Goal: Information Seeking & Learning: Check status

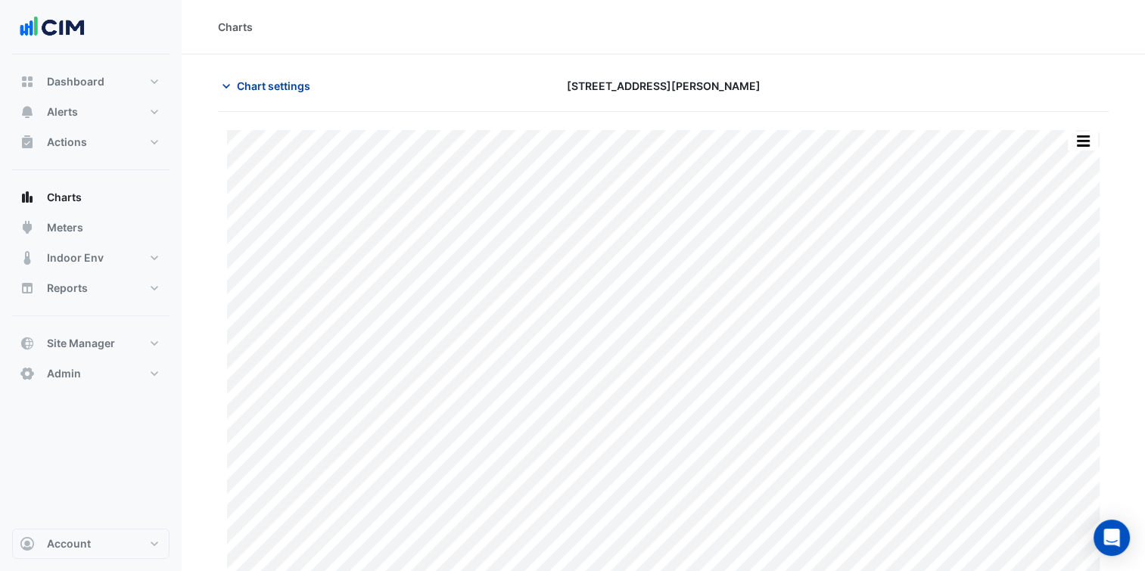
click at [281, 82] on span "Chart settings" at bounding box center [273, 86] width 73 height 16
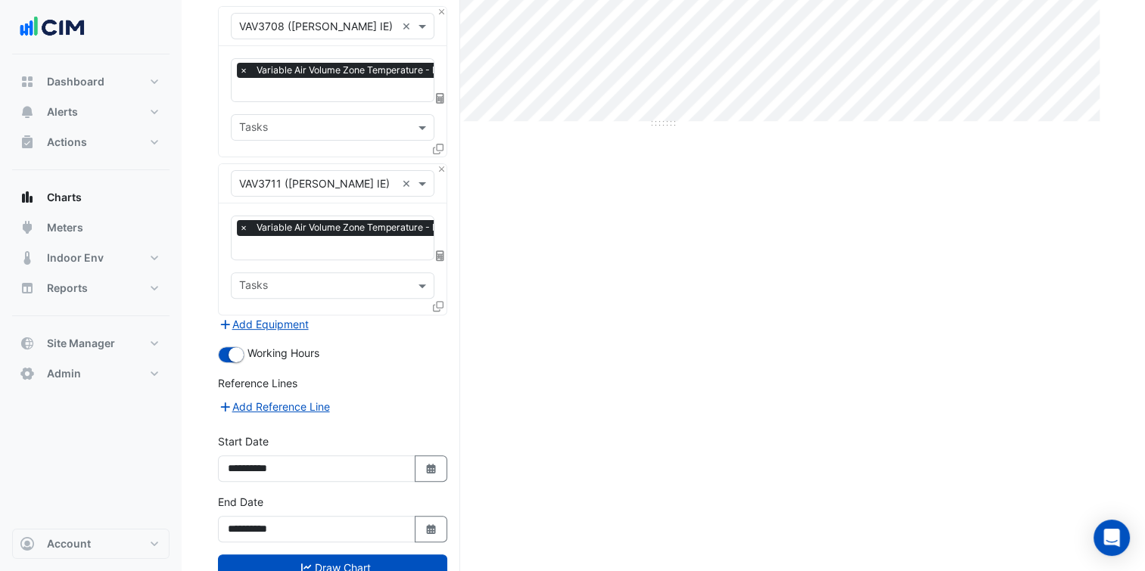
scroll to position [510, 0]
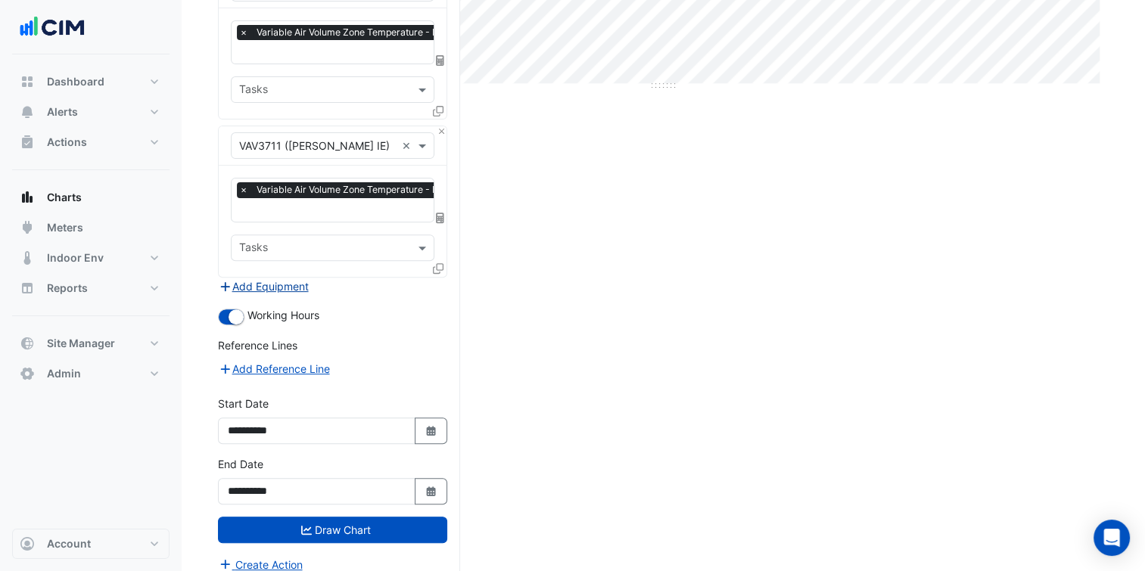
click at [275, 278] on button "Add Equipment" at bounding box center [264, 286] width 92 height 17
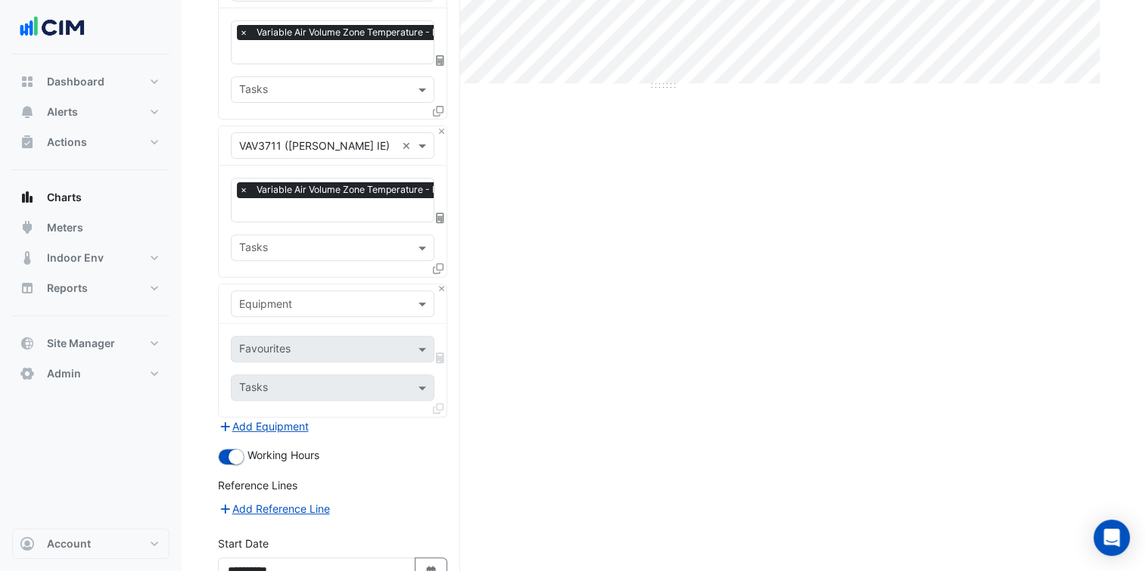
click at [309, 297] on input "text" at bounding box center [317, 305] width 157 height 16
type input "*****"
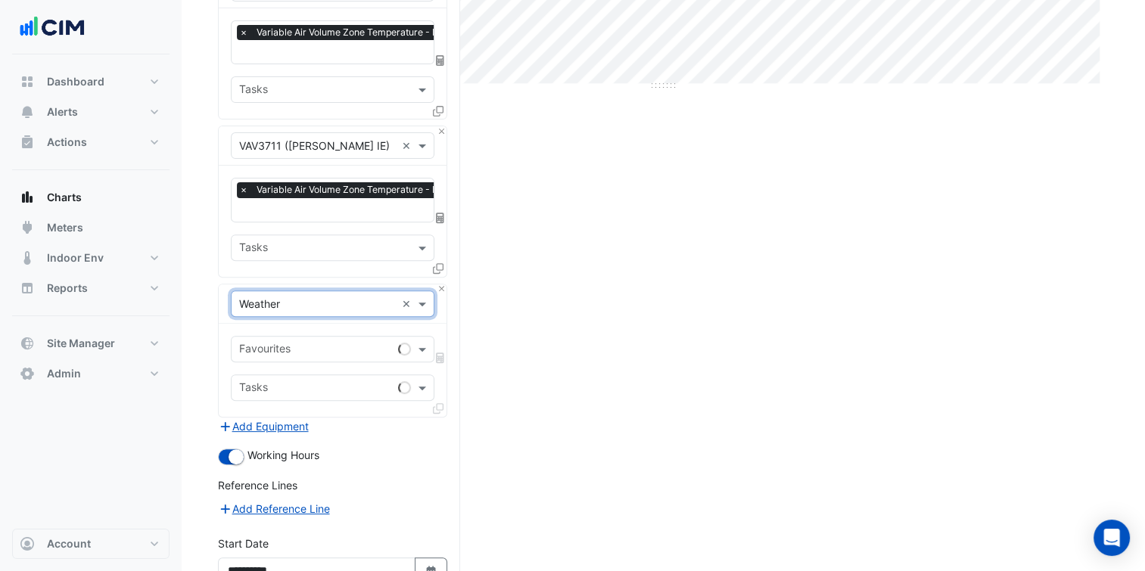
click at [333, 343] on input "text" at bounding box center [315, 351] width 153 height 16
type input "******"
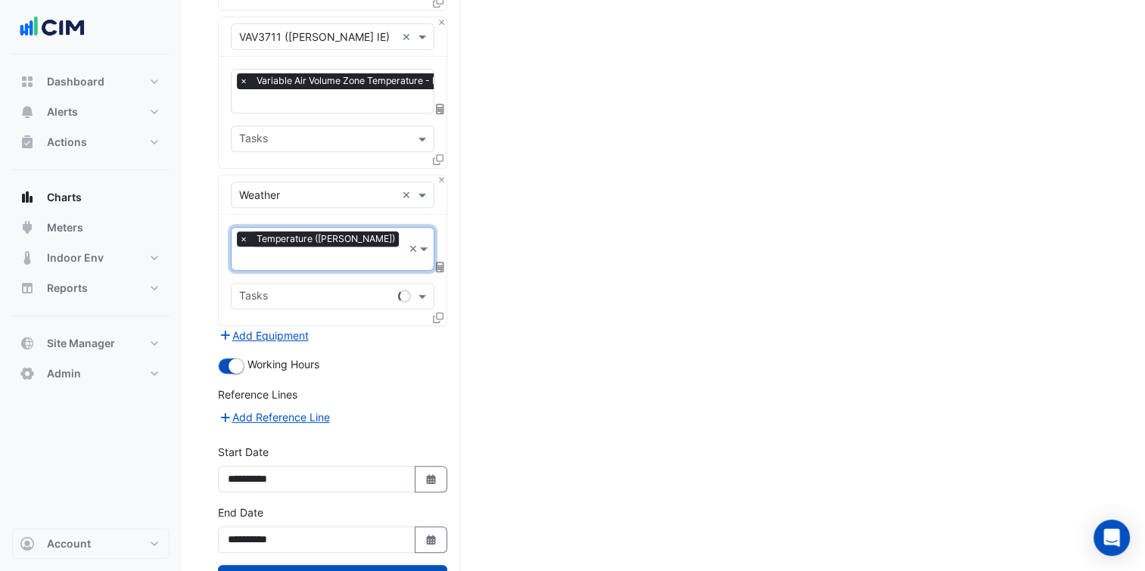
scroll to position [623, 0]
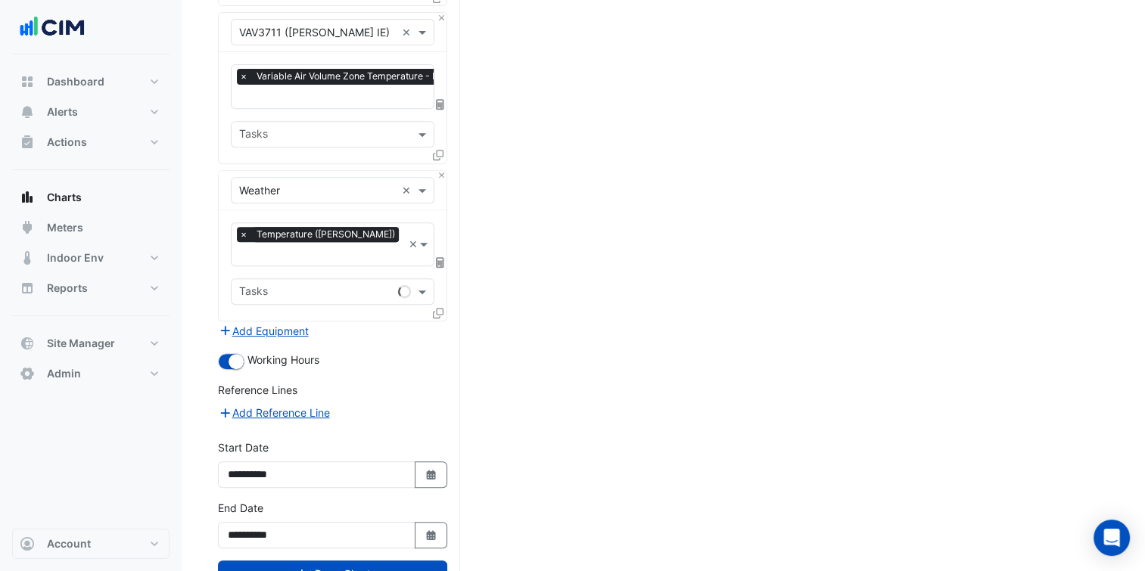
click at [412, 318] on form "× 530 Collins Street × × VAV3702 (NABERS IE) × × Variable Air Volume Zone Tempe…" at bounding box center [332, 59] width 229 height 1117
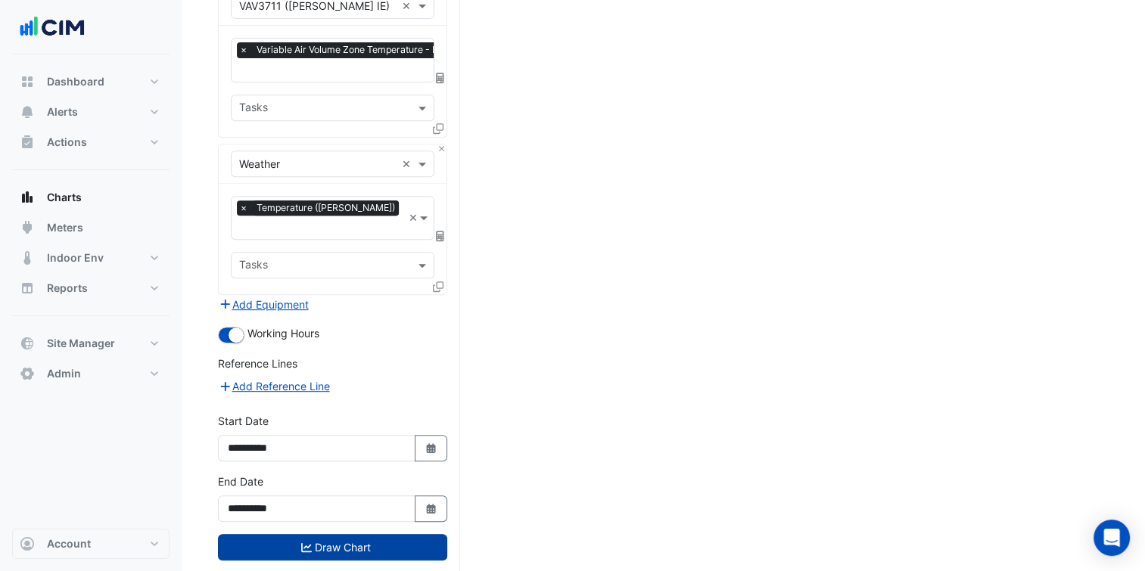
click at [376, 534] on button "Draw Chart" at bounding box center [332, 547] width 229 height 26
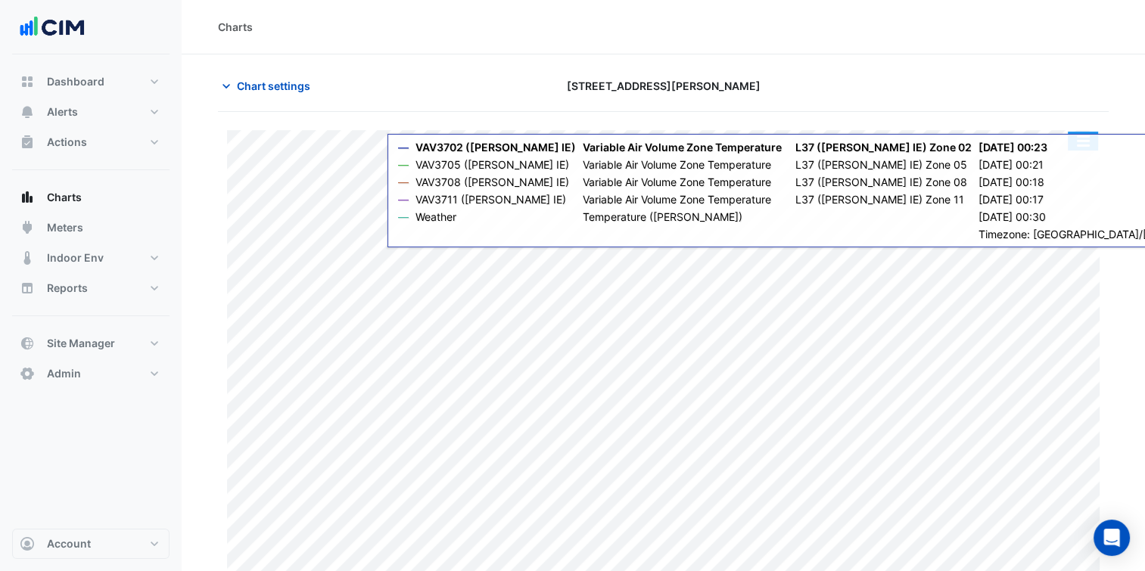
click at [1087, 138] on button "button" at bounding box center [1083, 141] width 30 height 19
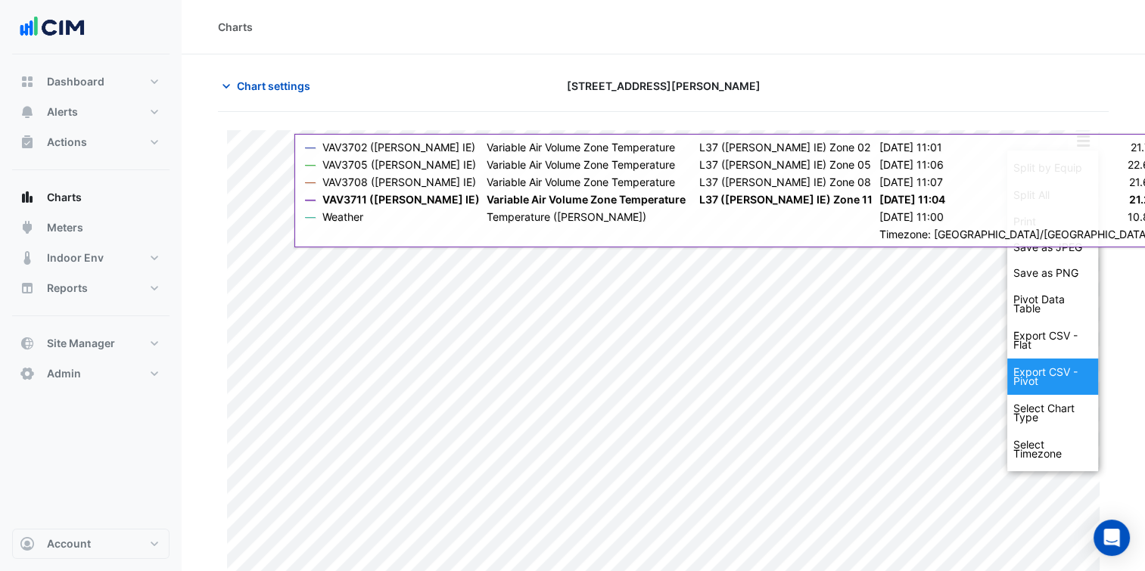
click at [1041, 372] on div "Export CSV - Pivot" at bounding box center [1052, 377] width 91 height 36
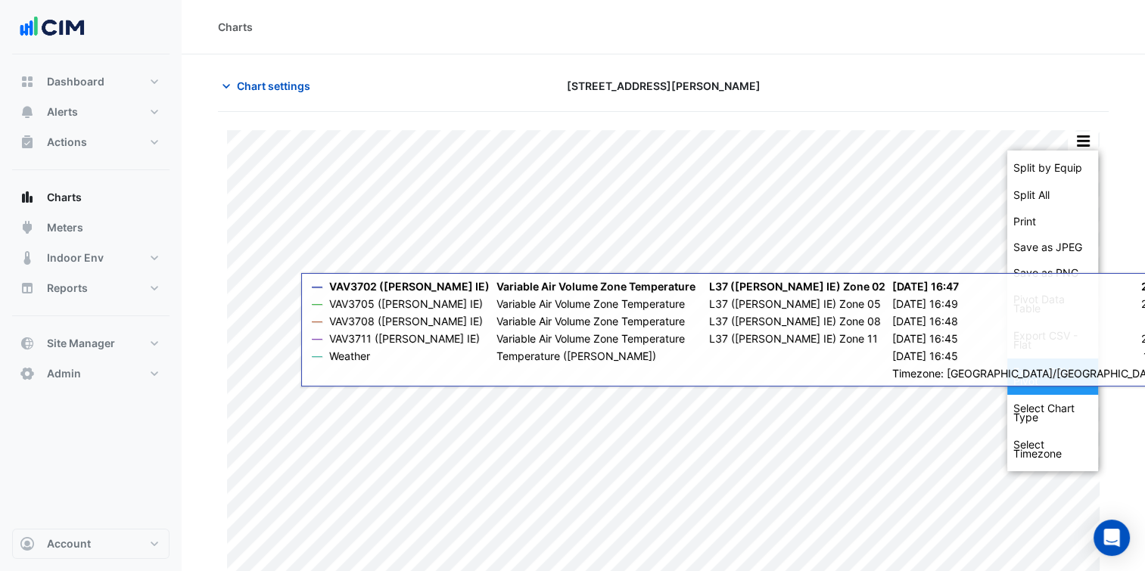
click at [1036, 378] on div "Export CSV - Pivot" at bounding box center [1052, 377] width 91 height 36
click at [1047, 354] on div "Export CSV - Flat" at bounding box center [1052, 340] width 91 height 36
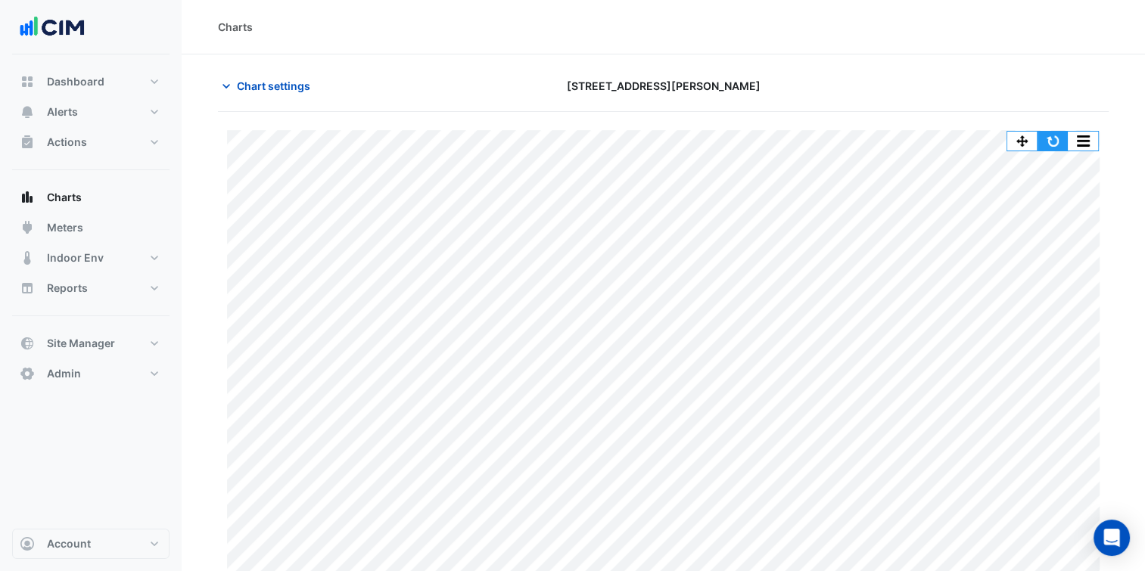
click at [1054, 139] on button "button" at bounding box center [1052, 141] width 30 height 19
click at [1087, 132] on button "button" at bounding box center [1083, 141] width 30 height 19
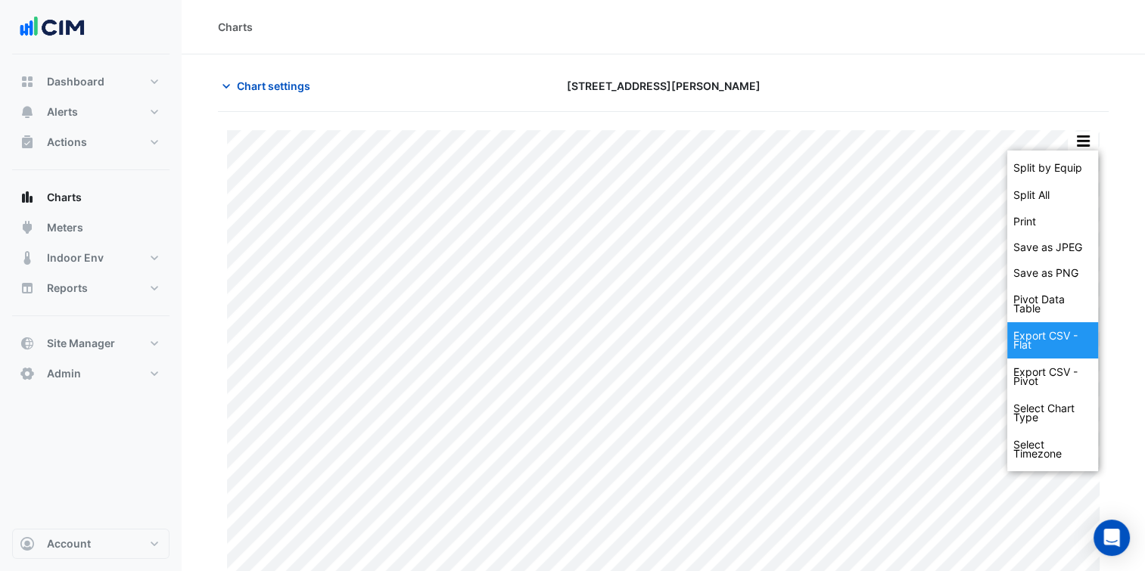
click at [1038, 339] on div "Export CSV - Flat" at bounding box center [1052, 340] width 91 height 36
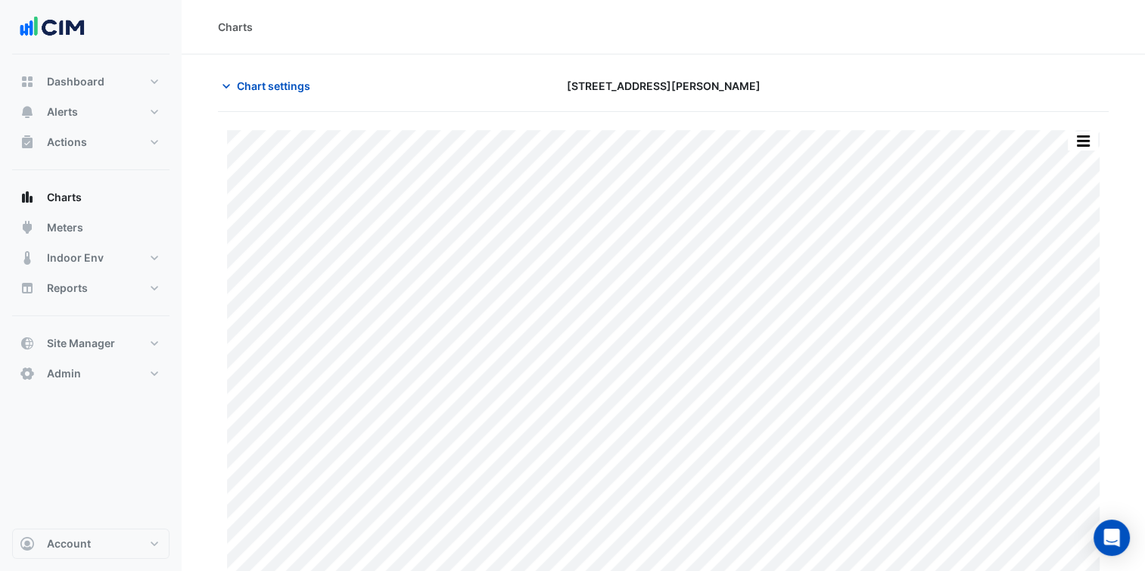
click at [593, 34] on div "Charts" at bounding box center [663, 27] width 891 height 16
click at [1091, 138] on button "button" at bounding box center [1083, 141] width 30 height 19
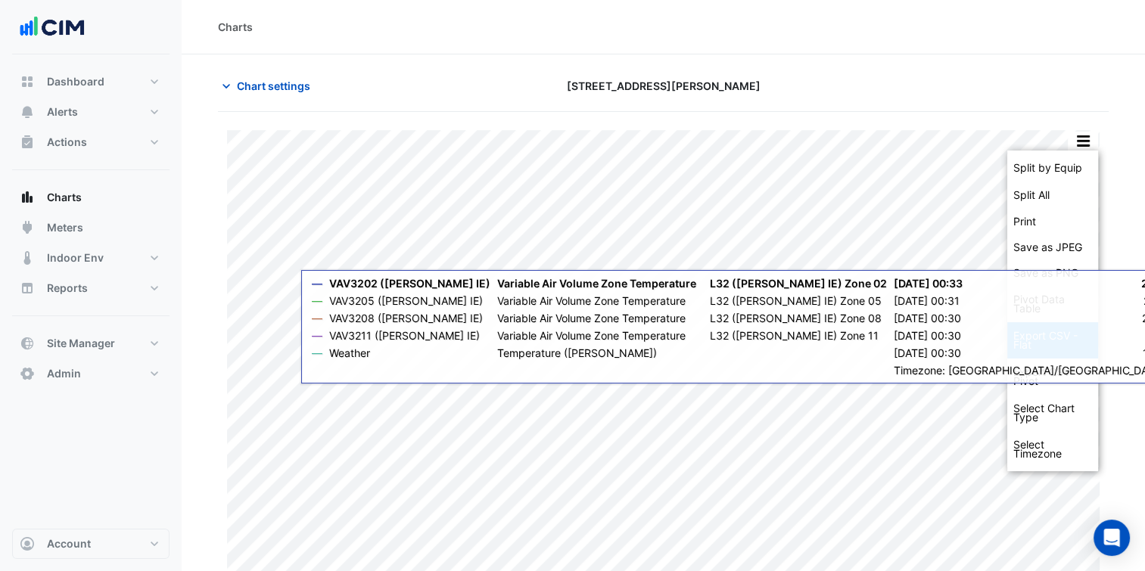
click at [1047, 350] on div "Export CSV - Flat" at bounding box center [1052, 340] width 91 height 36
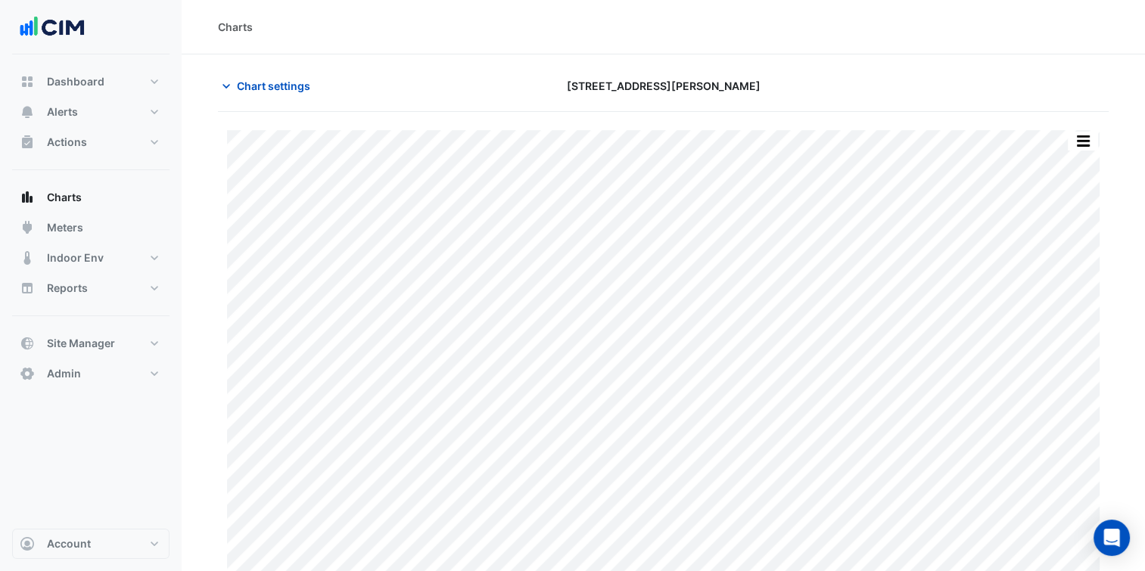
click at [641, 45] on div "Charts" at bounding box center [663, 27] width 963 height 54
click at [1084, 138] on button "button" at bounding box center [1083, 141] width 30 height 19
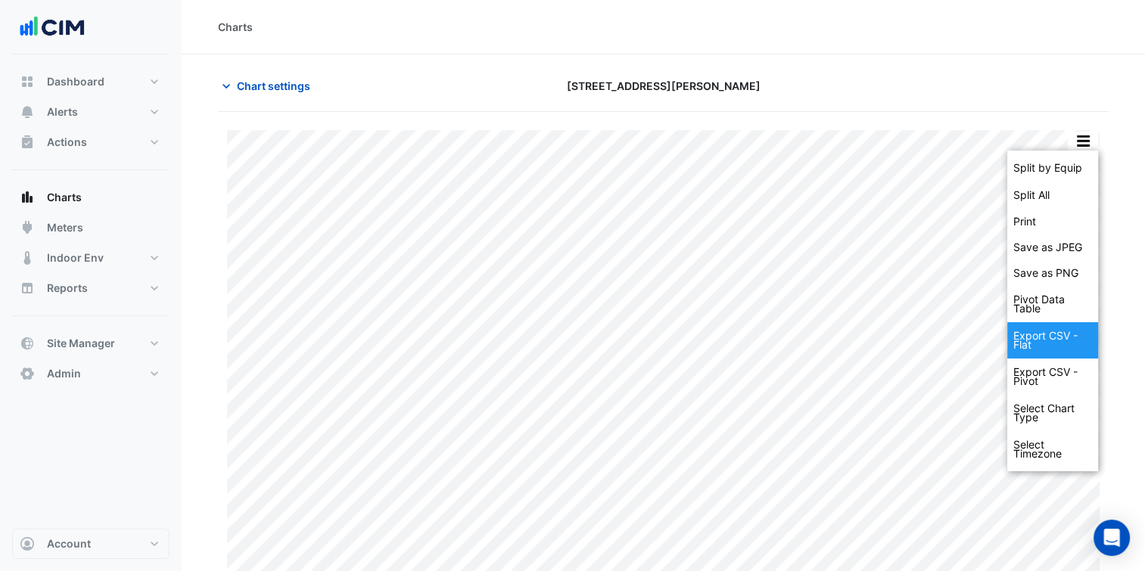
click at [1031, 347] on div "Export CSV - Flat" at bounding box center [1052, 340] width 91 height 36
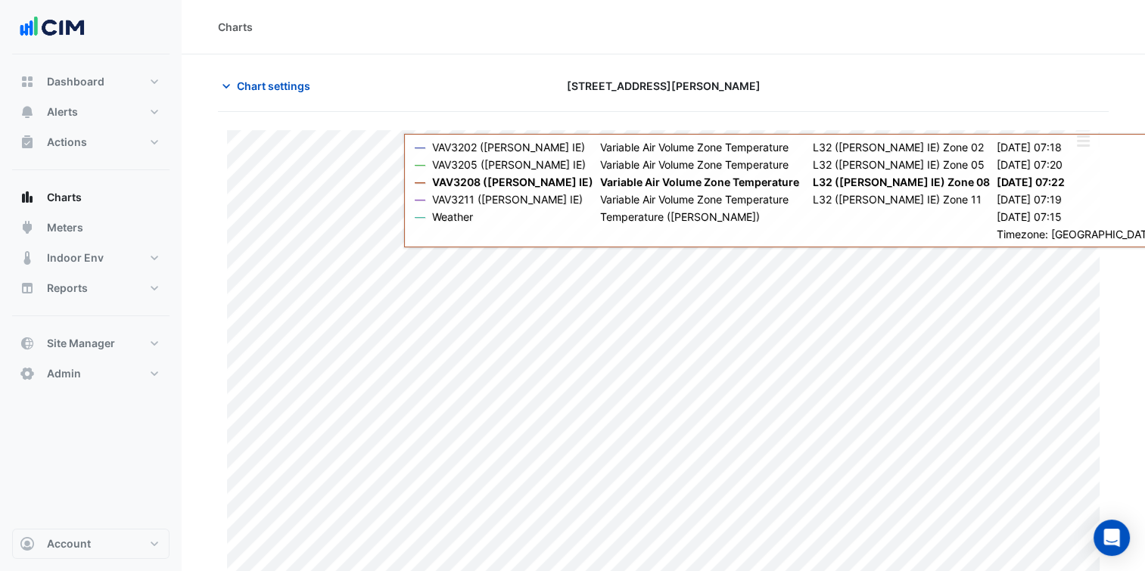
click at [709, 42] on div "Charts" at bounding box center [663, 27] width 963 height 54
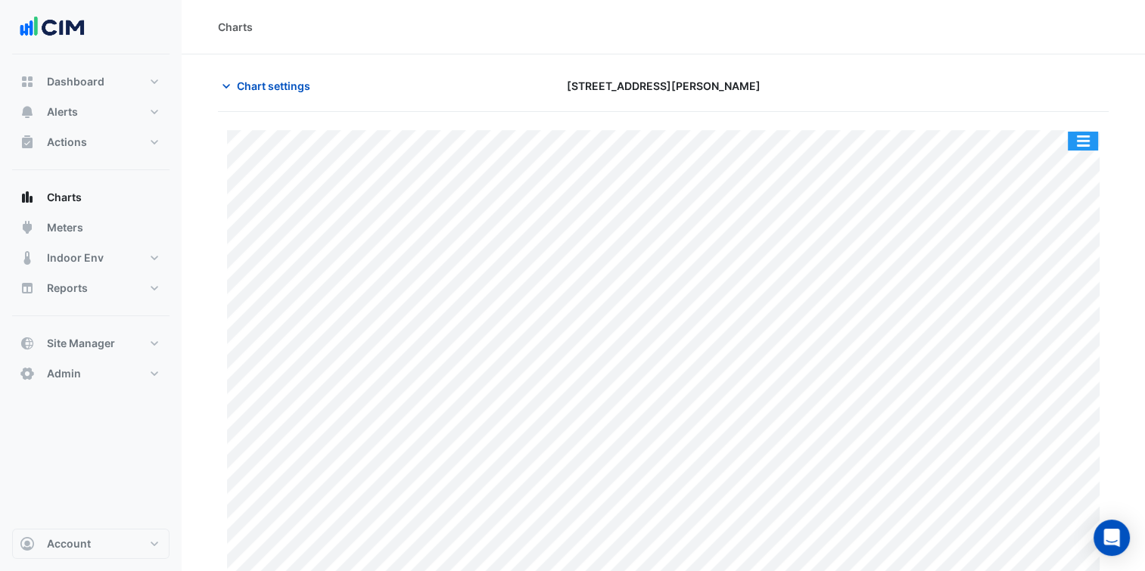
click at [1082, 135] on button "button" at bounding box center [1083, 141] width 30 height 19
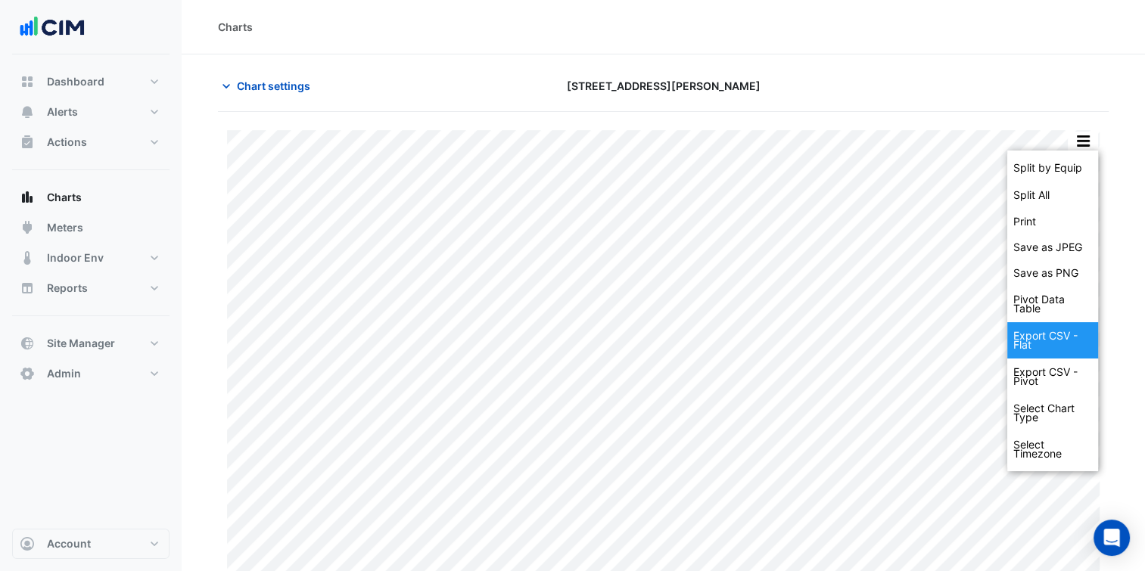
click at [1052, 342] on div "Export CSV - Flat" at bounding box center [1052, 340] width 91 height 36
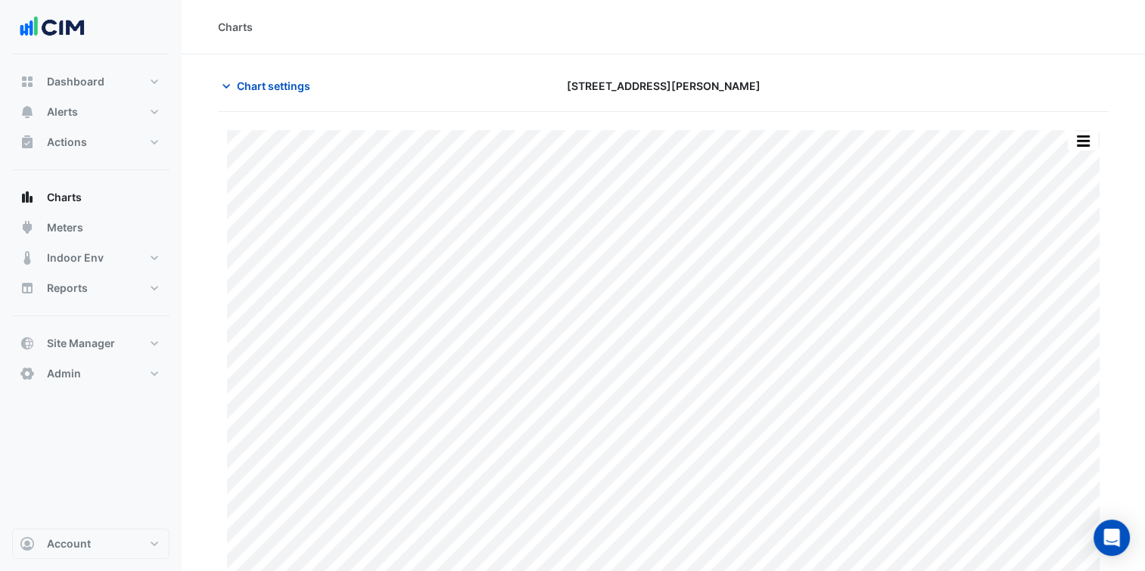
click at [769, 89] on div "[STREET_ADDRESS][PERSON_NAME]" at bounding box center [662, 86] width 303 height 26
click at [1077, 139] on button "button" at bounding box center [1083, 141] width 30 height 19
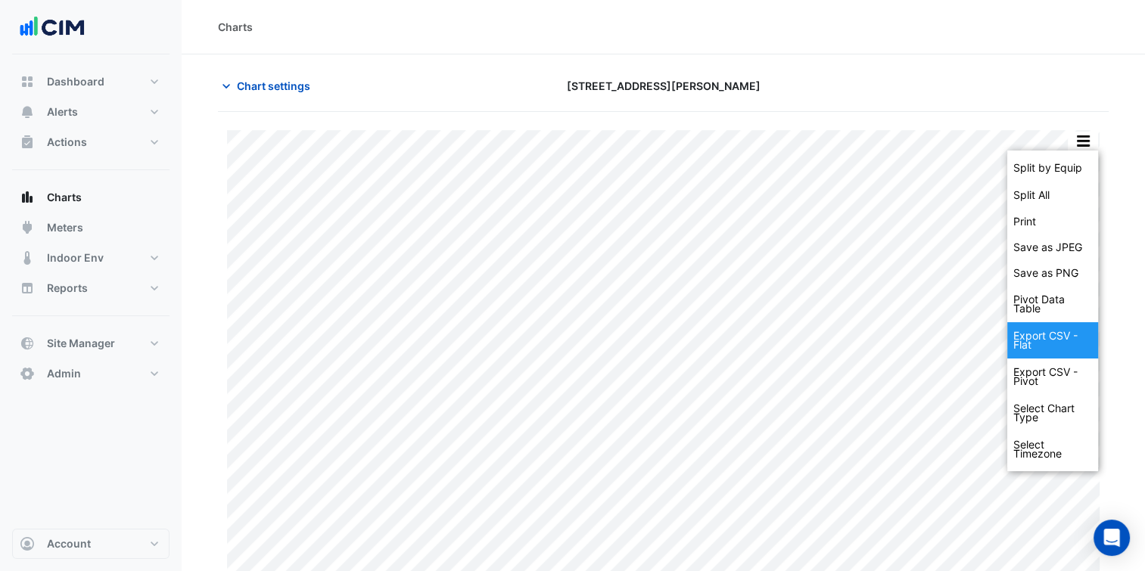
click at [1054, 347] on div "Export CSV - Flat" at bounding box center [1052, 340] width 91 height 36
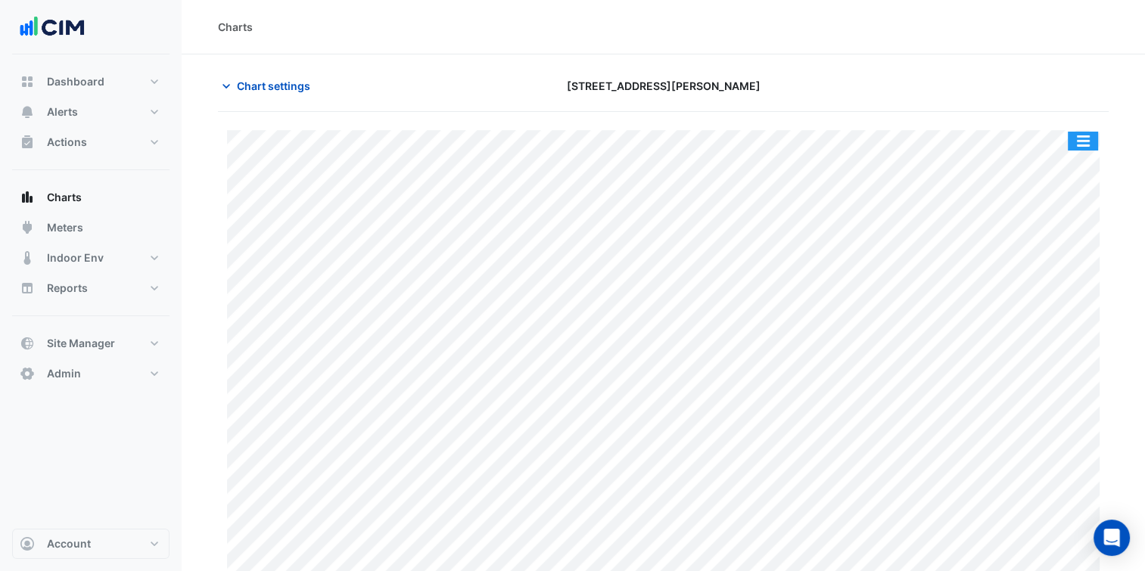
click at [1087, 132] on button "button" at bounding box center [1083, 141] width 30 height 19
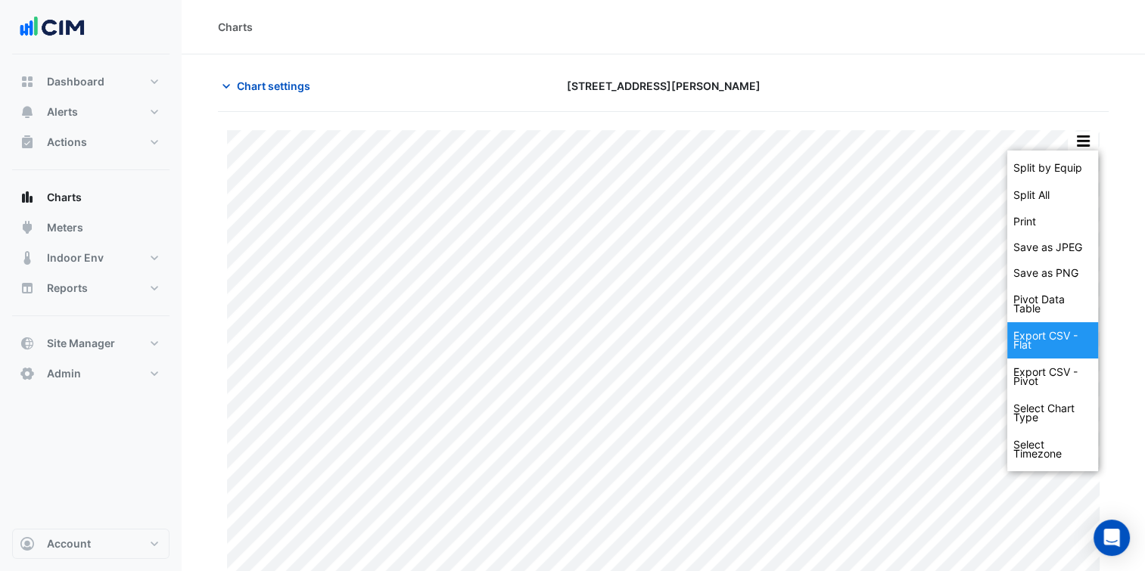
click at [1045, 329] on div "Export CSV - Flat" at bounding box center [1052, 340] width 91 height 36
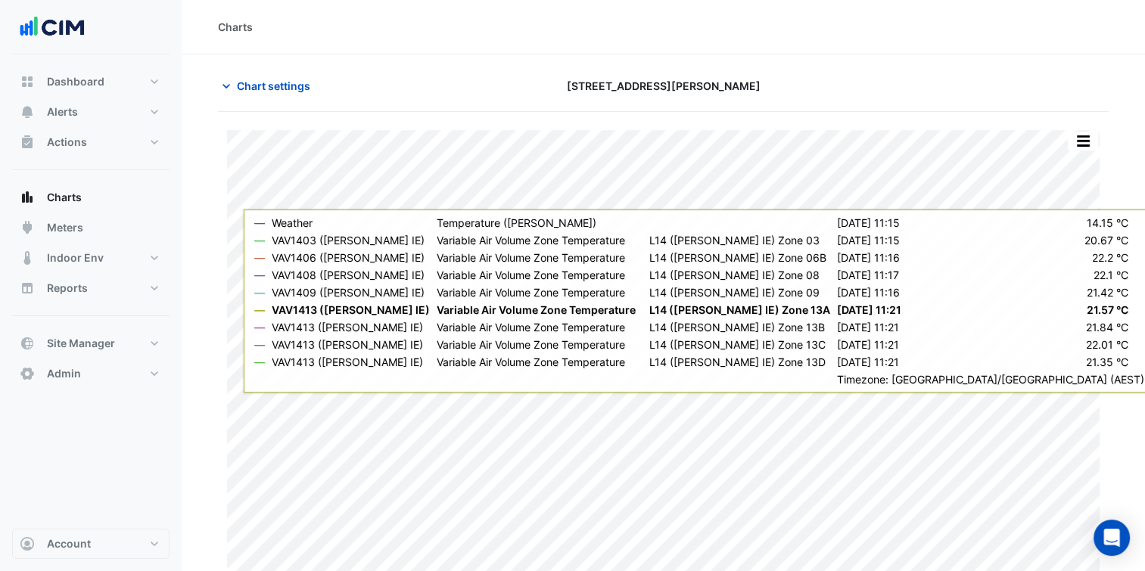
click at [1105, 68] on section "Chart settings 530 Collins Street Split by Equip Split All Print Save as JPEG S…" at bounding box center [663, 327] width 963 height 546
click at [1073, 141] on button "button" at bounding box center [1083, 141] width 30 height 19
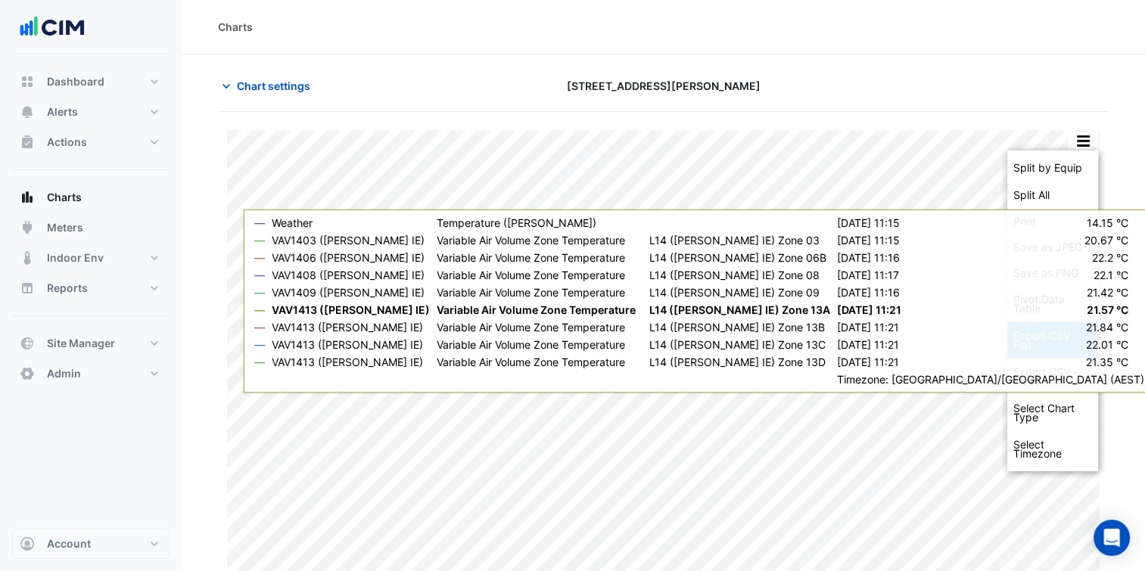
click at [1045, 337] on div "Export CSV - Flat" at bounding box center [1052, 340] width 91 height 36
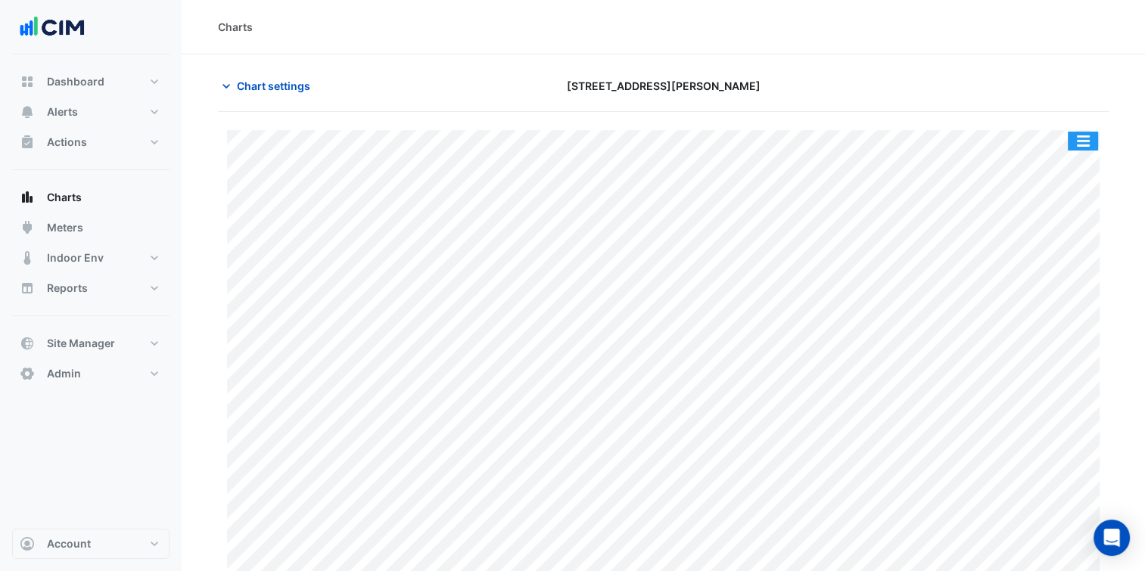
click at [1090, 135] on button "button" at bounding box center [1083, 141] width 30 height 19
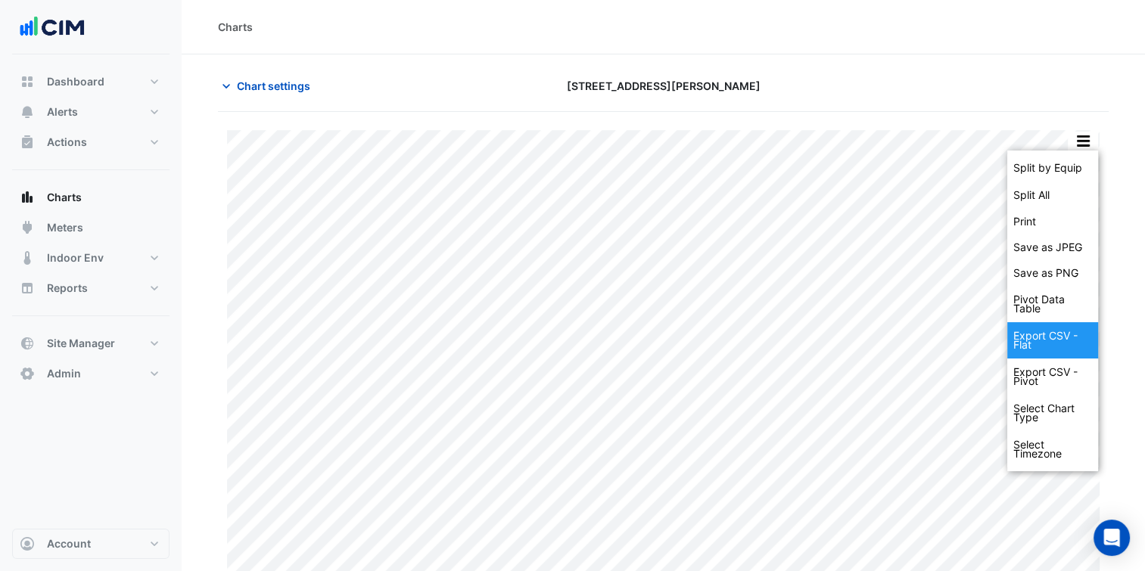
click at [1041, 342] on div "Export CSV - Flat" at bounding box center [1052, 340] width 91 height 36
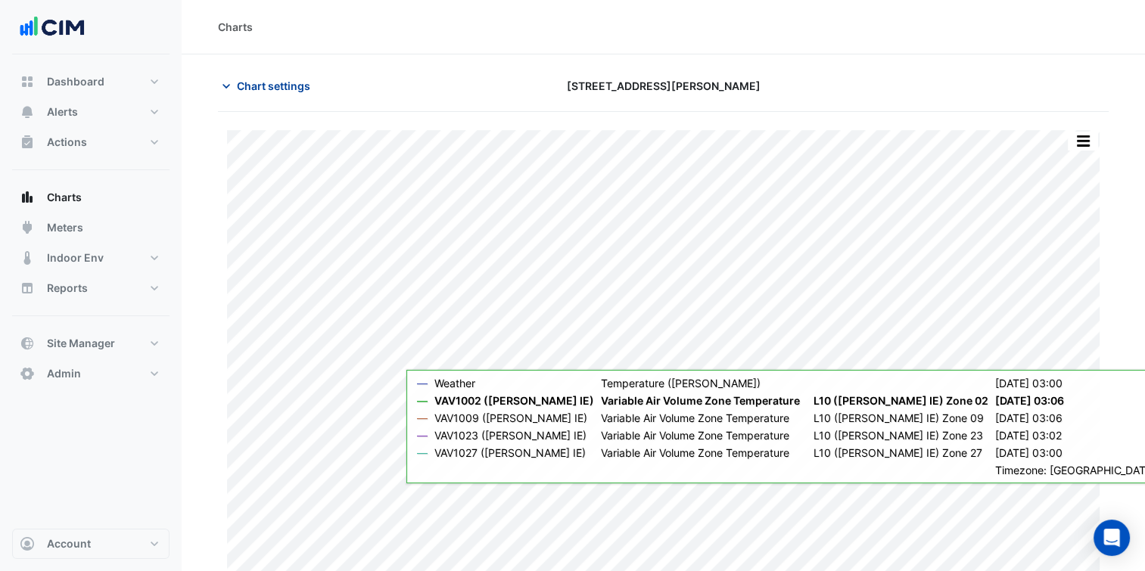
click at [297, 89] on span "Chart settings" at bounding box center [273, 86] width 73 height 16
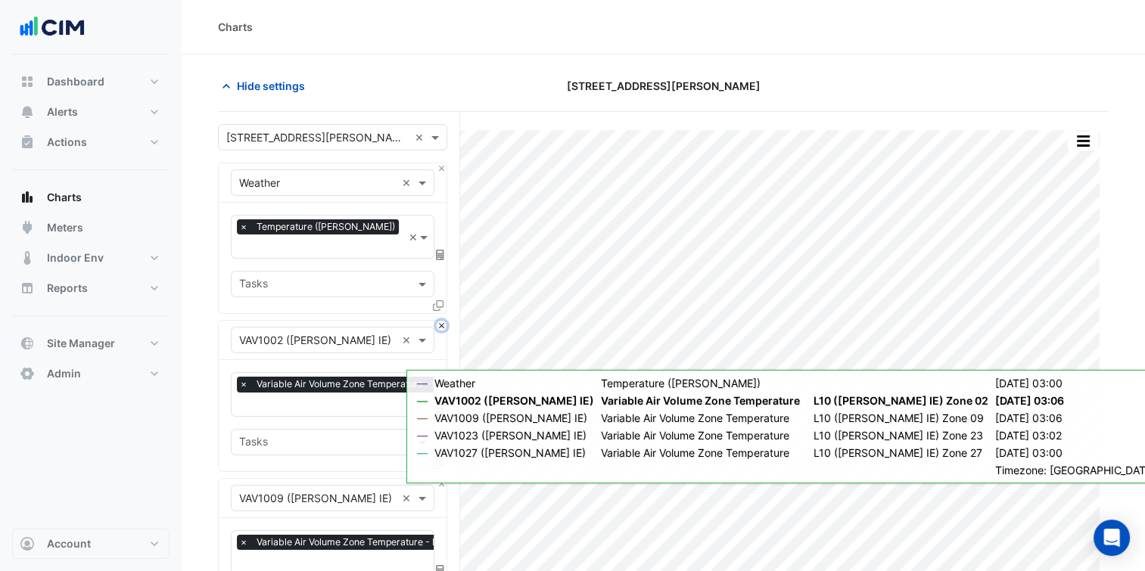
click at [444, 321] on button "Close" at bounding box center [442, 326] width 10 height 10
click at [444, 479] on button "Close" at bounding box center [442, 484] width 10 height 10
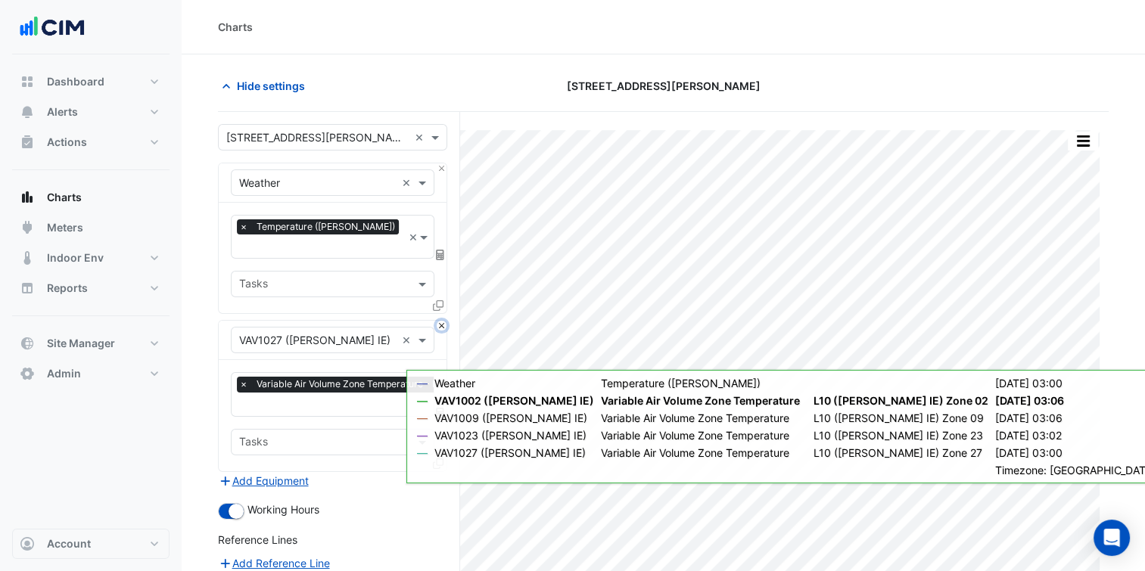
click at [444, 321] on button "Close" at bounding box center [442, 326] width 10 height 10
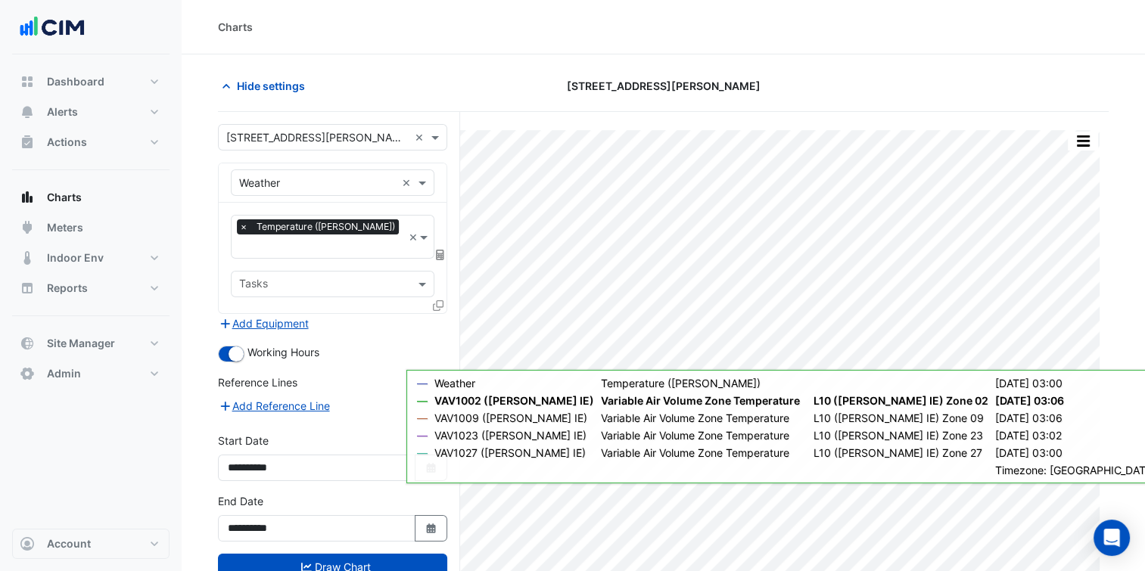
click at [444, 314] on div "Add Equipment" at bounding box center [332, 323] width 229 height 18
click at [297, 315] on button "Add Equipment" at bounding box center [264, 323] width 92 height 17
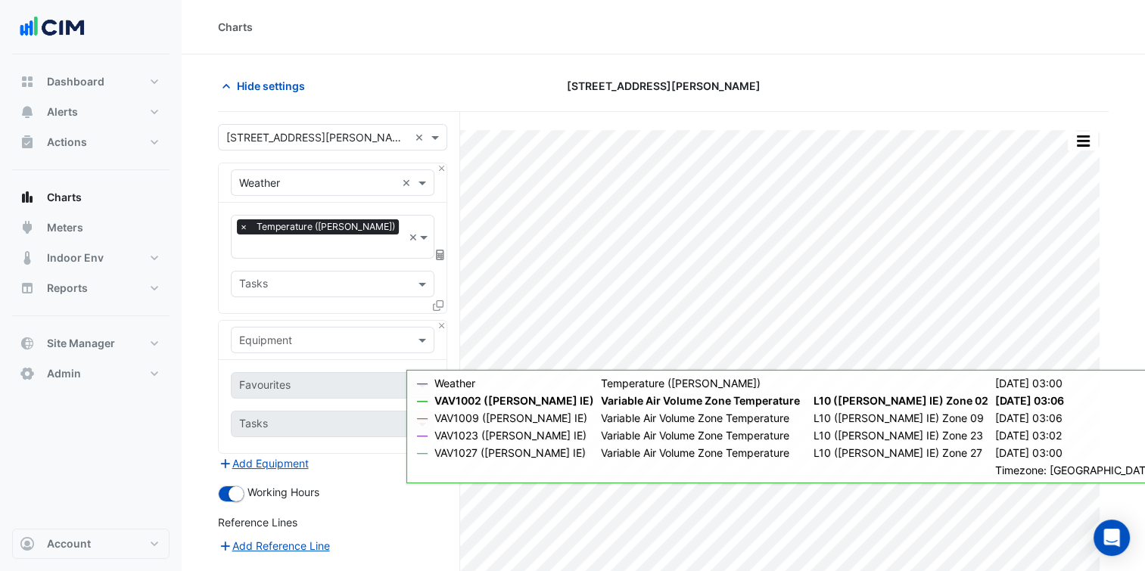
click at [312, 333] on input "text" at bounding box center [317, 341] width 157 height 16
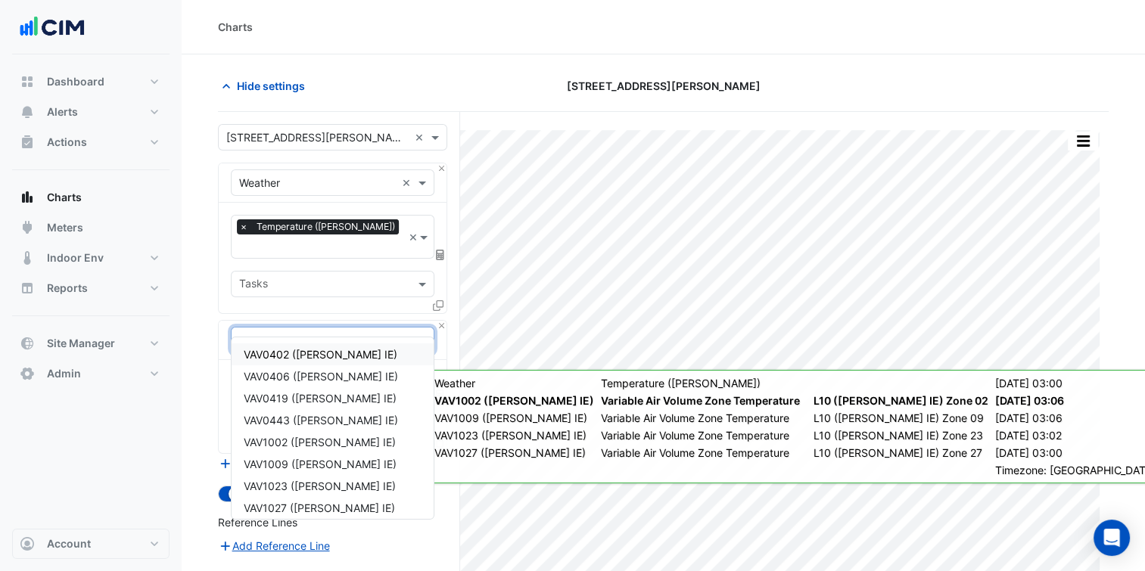
type input "******"
click at [322, 351] on span "VAV0402 ([PERSON_NAME] IE)" at bounding box center [321, 354] width 154 height 13
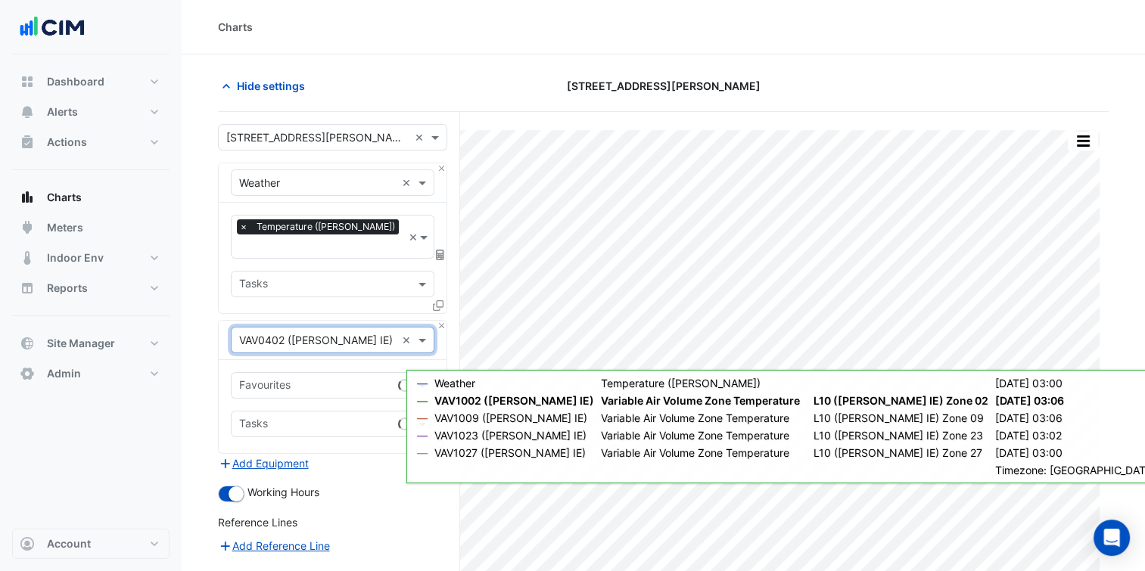
click at [339, 379] on input "text" at bounding box center [315, 387] width 153 height 16
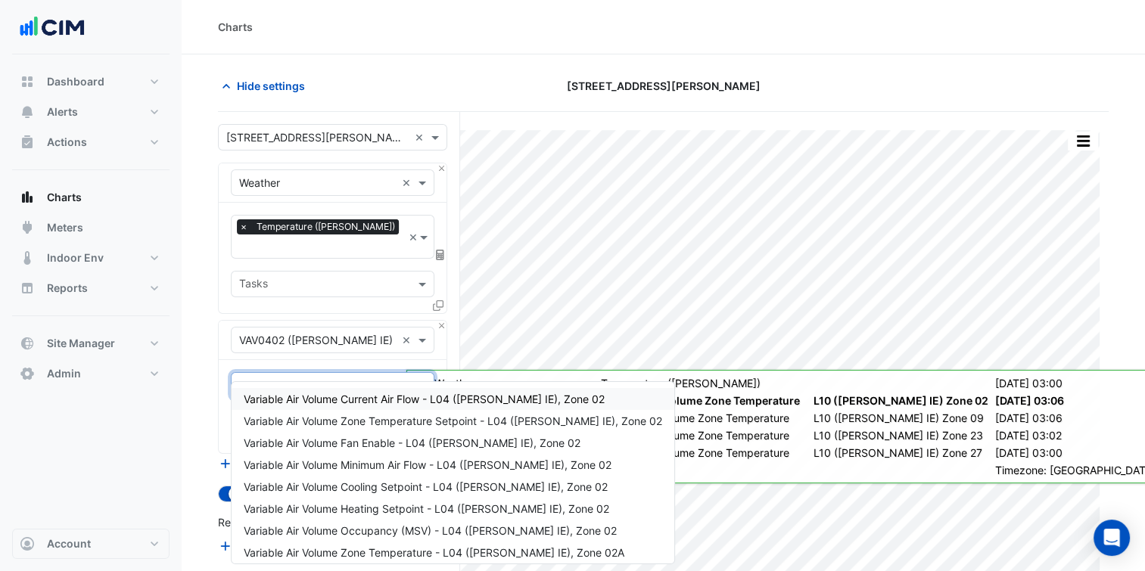
type input "*"
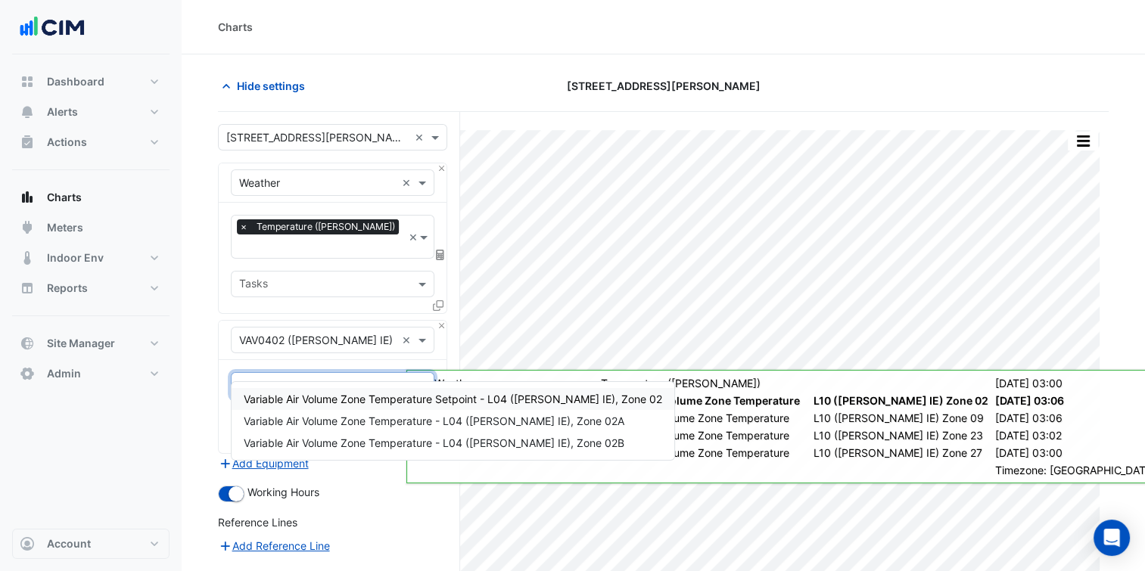
type input "******"
click at [366, 420] on span "Variable Air Volume Zone Temperature - L04 ([PERSON_NAME] IE), Zone 02A" at bounding box center [434, 421] width 381 height 13
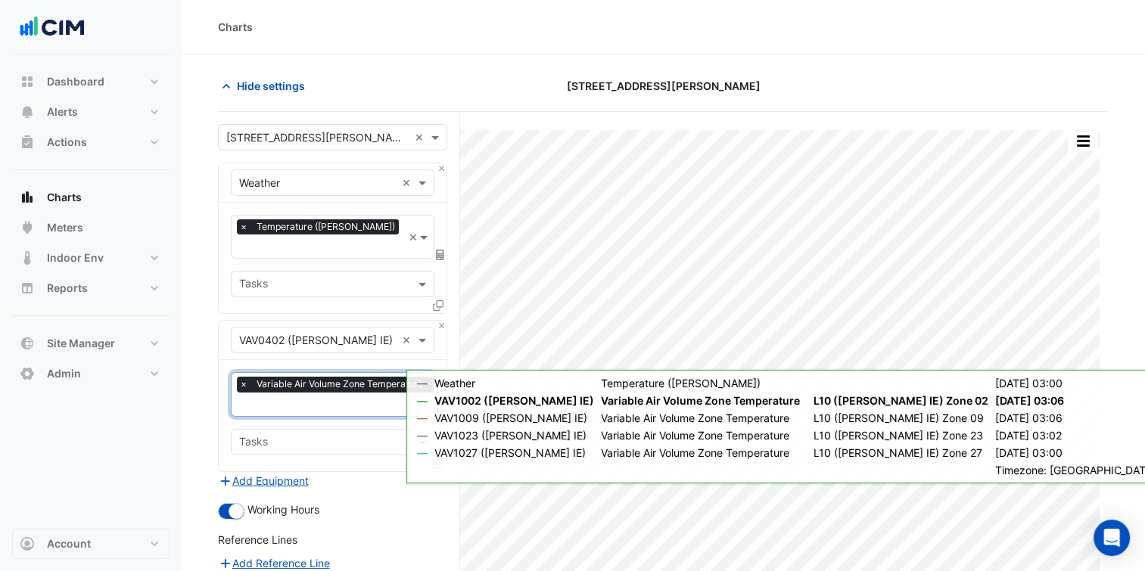
click at [360, 398] on input "text" at bounding box center [417, 406] width 356 height 16
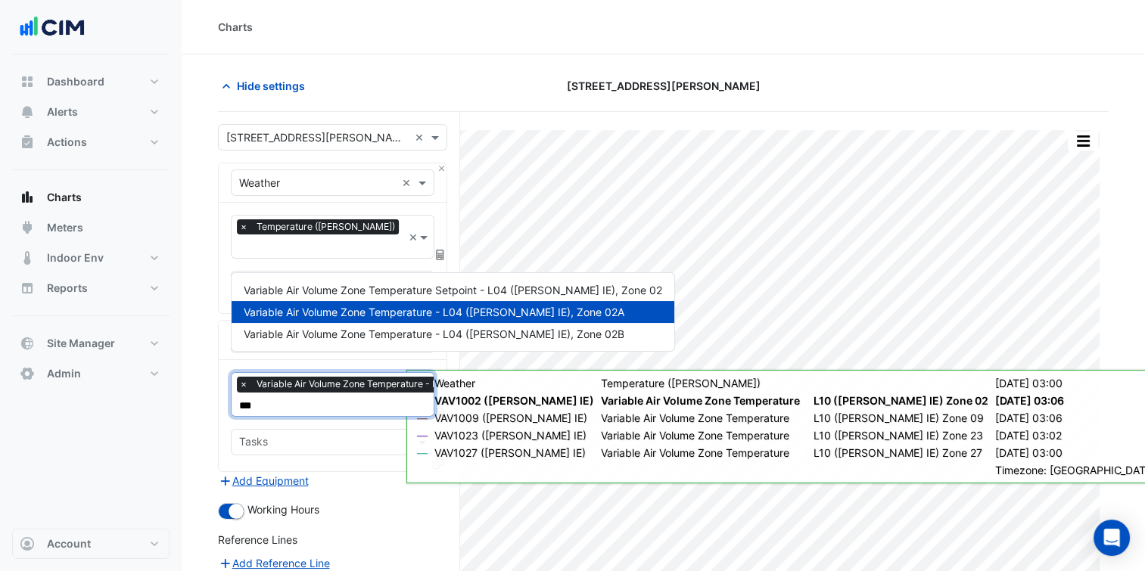
type input "****"
click at [384, 336] on span "Variable Air Volume Zone Temperature - L04 (NABERS IE), Zone 02B" at bounding box center [434, 334] width 381 height 13
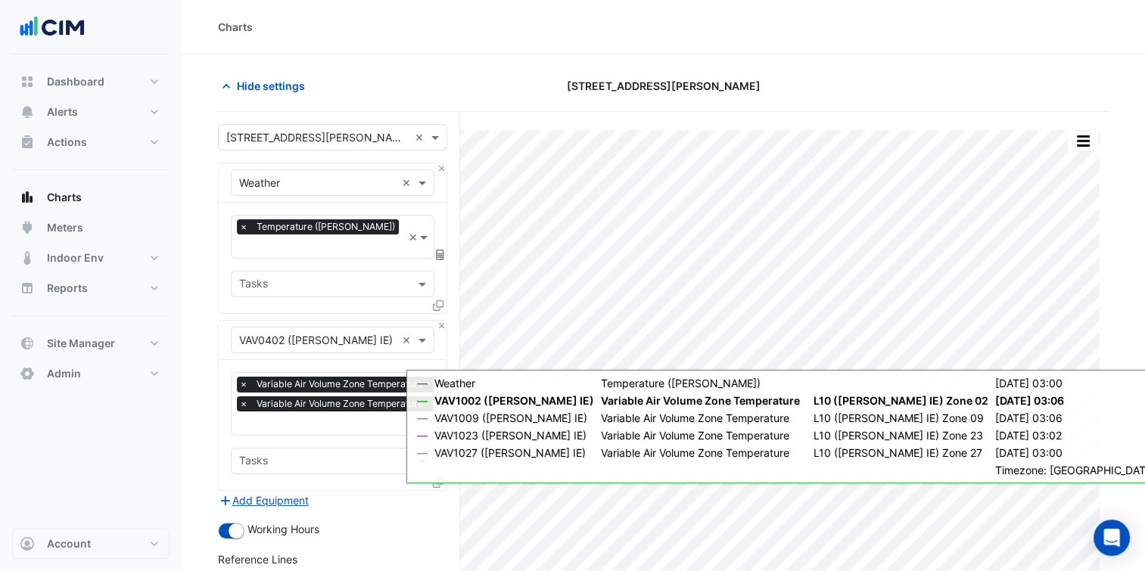
click at [221, 427] on div "× Variable Air Volume Zone Temperature - L04 (NABERS IE), Zone 02A × Variable A…" at bounding box center [333, 425] width 228 height 130
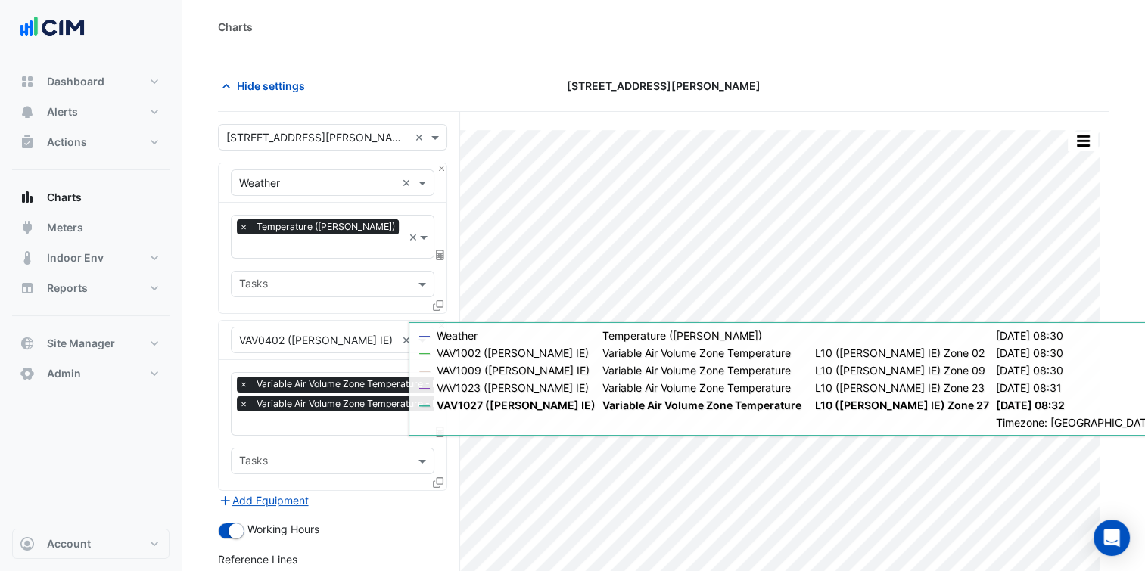
click at [436, 477] on icon at bounding box center [438, 482] width 11 height 11
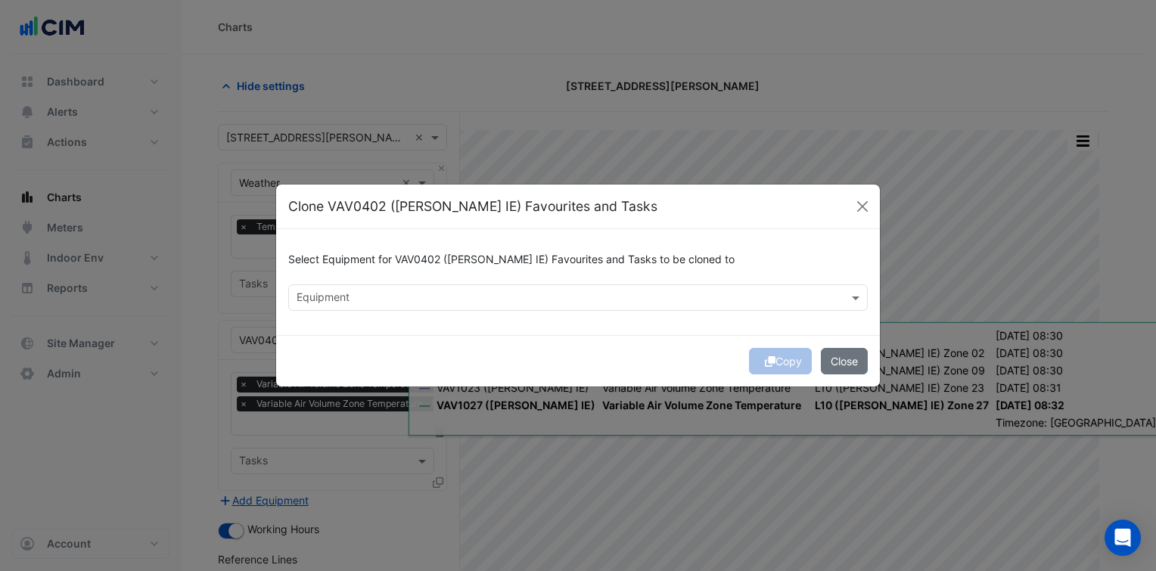
click at [474, 290] on div "Equipment" at bounding box center [565, 297] width 553 height 23
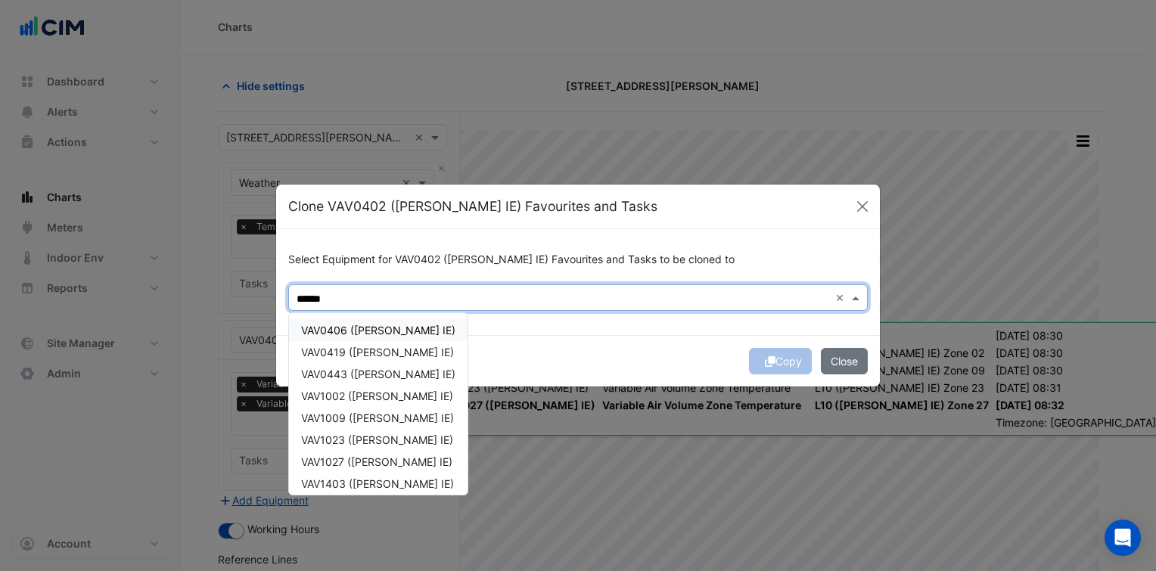
drag, startPoint x: 384, startPoint y: 339, endPoint x: 379, endPoint y: 349, distance: 11.2
click at [384, 339] on div "VAV0406 (NABERS IE)" at bounding box center [378, 330] width 179 height 22
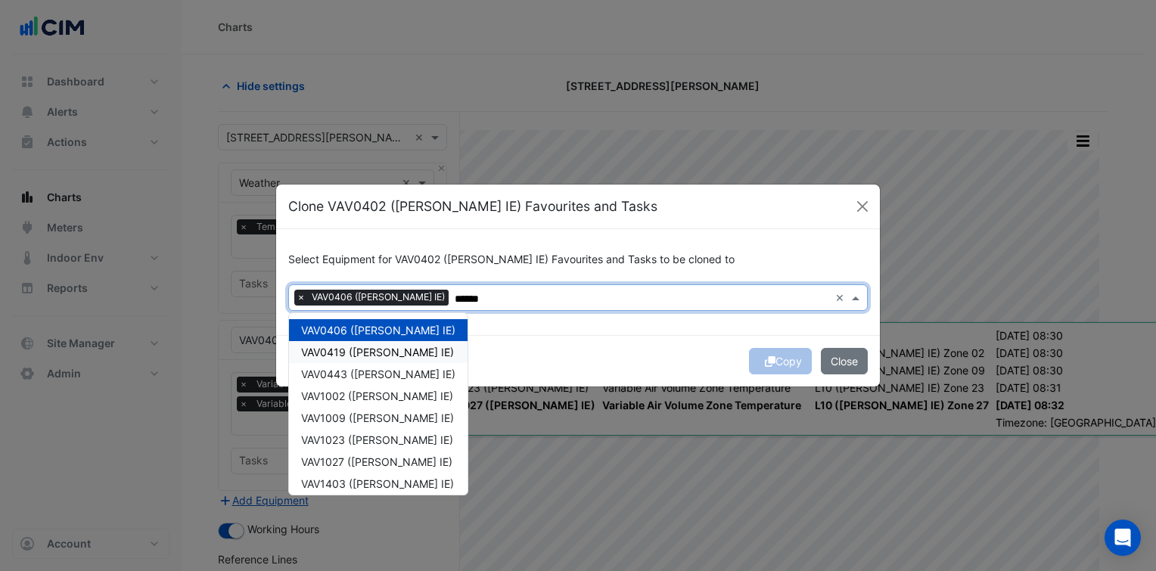
click at [373, 357] on span "VAV0419 (NABERS IE)" at bounding box center [377, 352] width 153 height 13
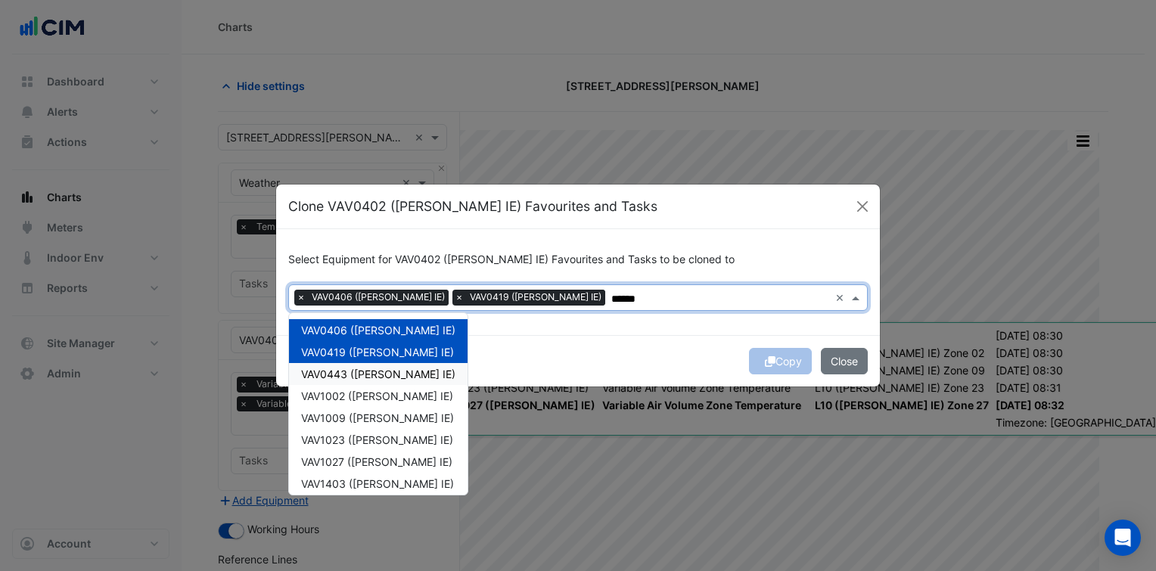
click at [374, 373] on span "VAV0443 (NABERS IE)" at bounding box center [378, 374] width 154 height 13
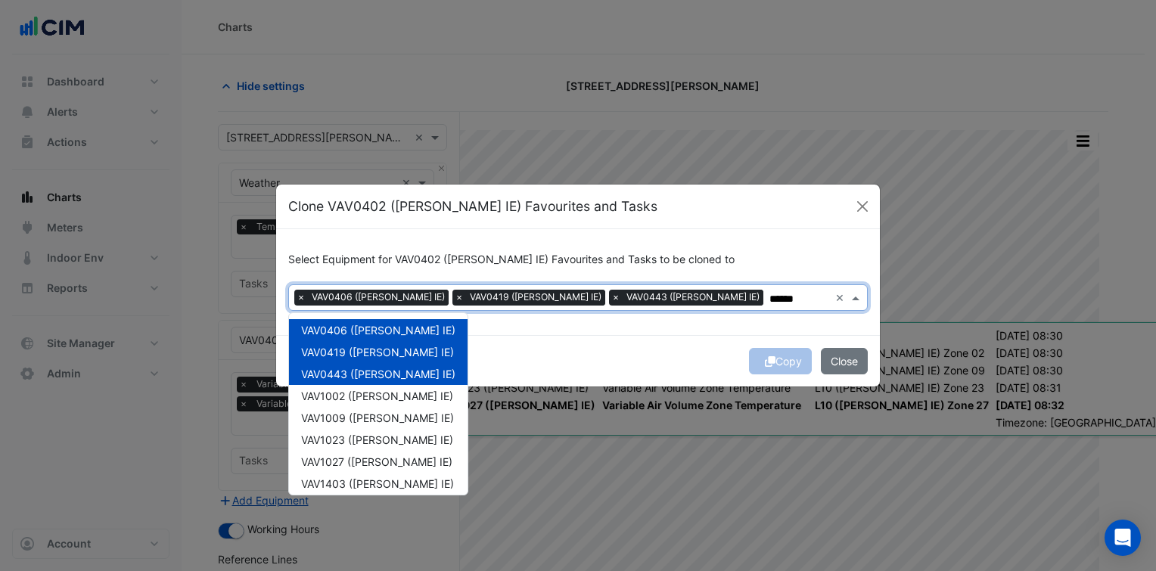
type input "******"
click at [563, 376] on div "Copy Close" at bounding box center [578, 360] width 604 height 51
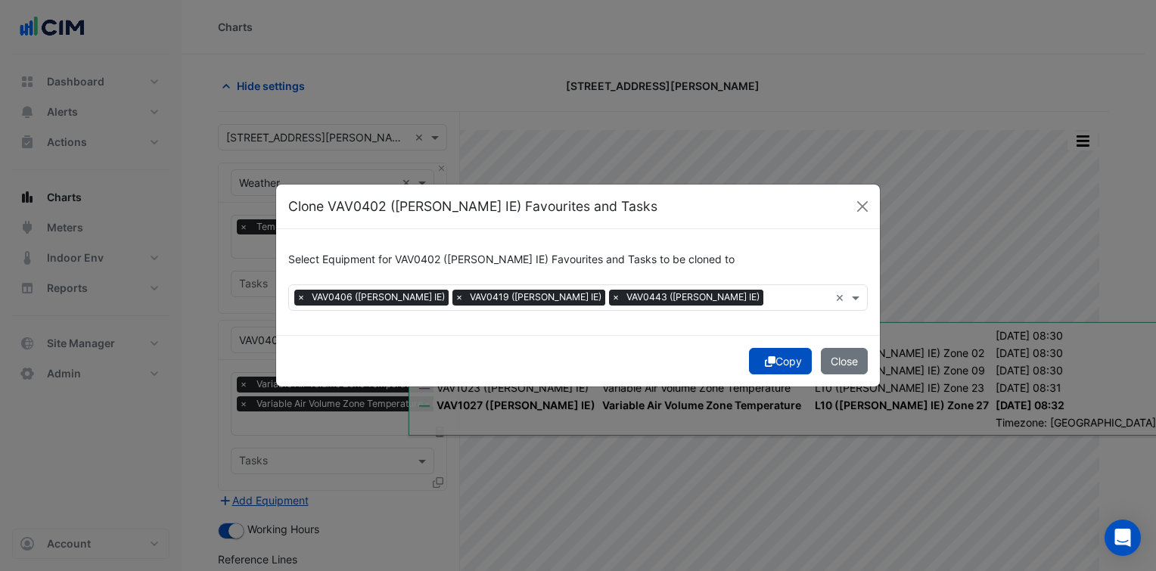
click at [784, 365] on button "Copy" at bounding box center [780, 361] width 63 height 26
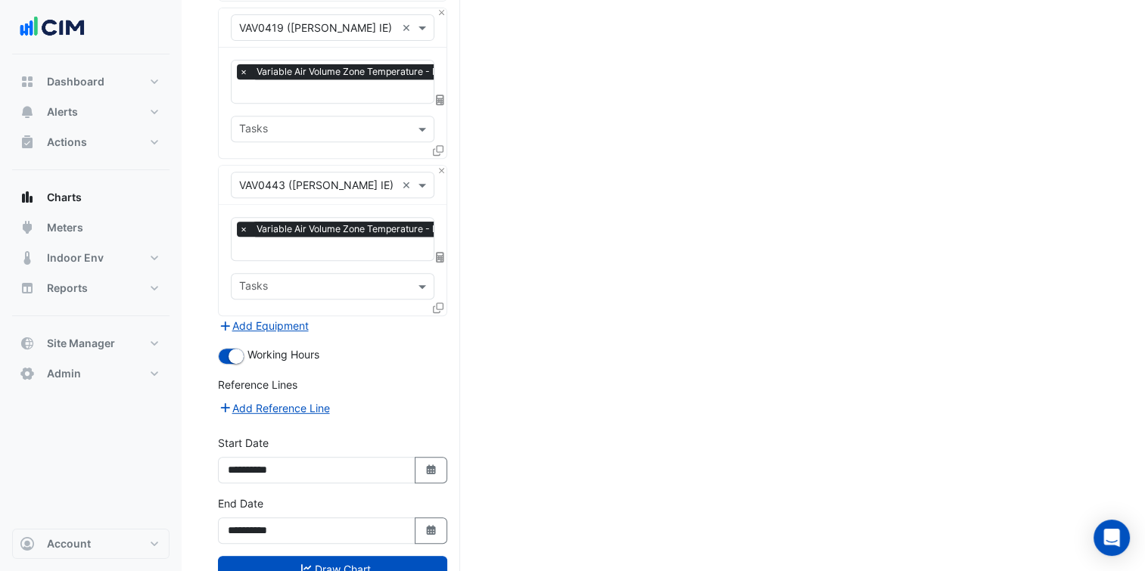
scroll to position [669, 0]
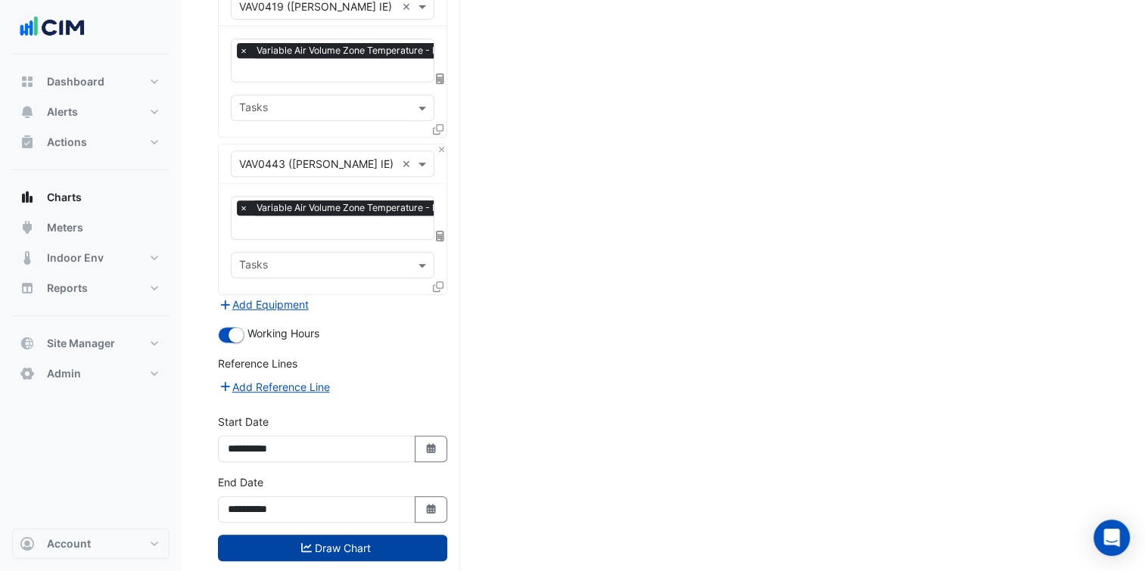
click at [395, 535] on button "Draw Chart" at bounding box center [332, 548] width 229 height 26
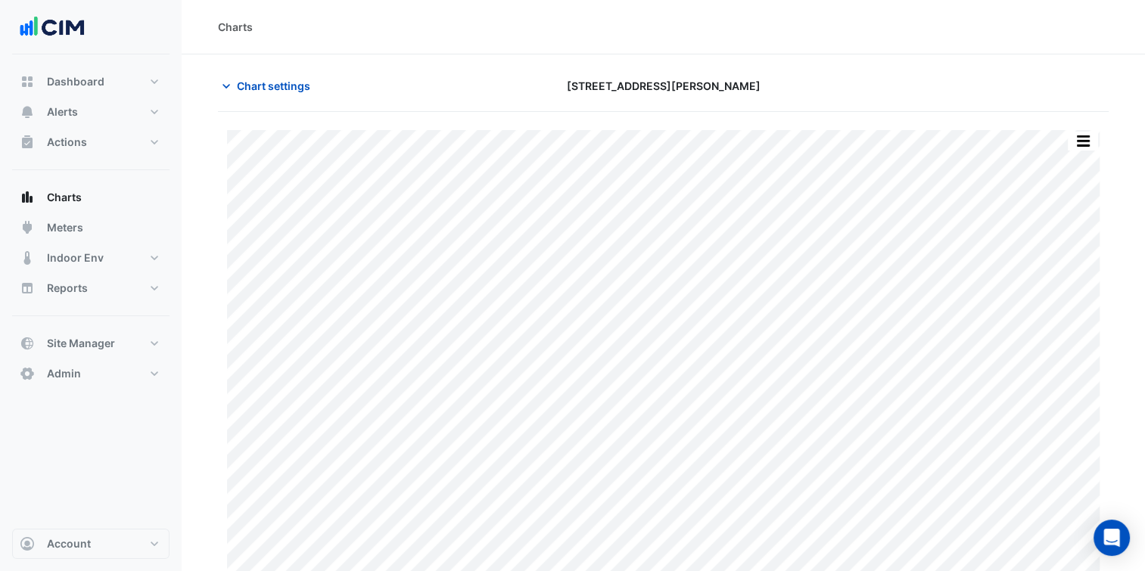
click at [453, 48] on div "Charts" at bounding box center [663, 27] width 963 height 54
click at [288, 85] on span "Chart settings" at bounding box center [273, 86] width 73 height 16
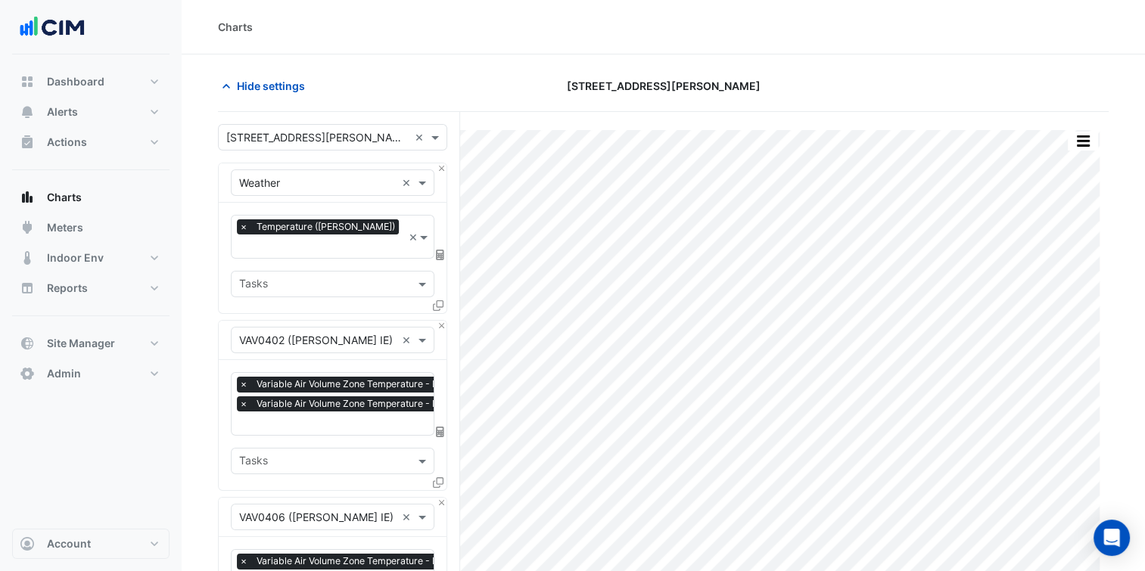
click at [358, 393] on div "× Variable Air Volume Zone Temperature - L04 (NABERS IE), Zone 02A × Variable A…" at bounding box center [416, 396] width 359 height 39
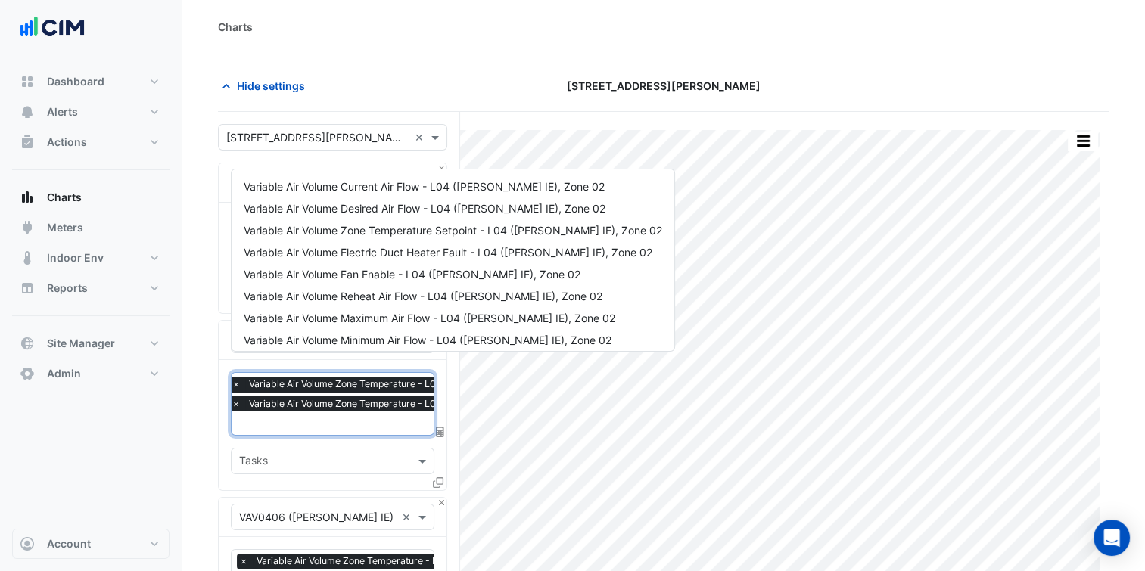
scroll to position [182, 0]
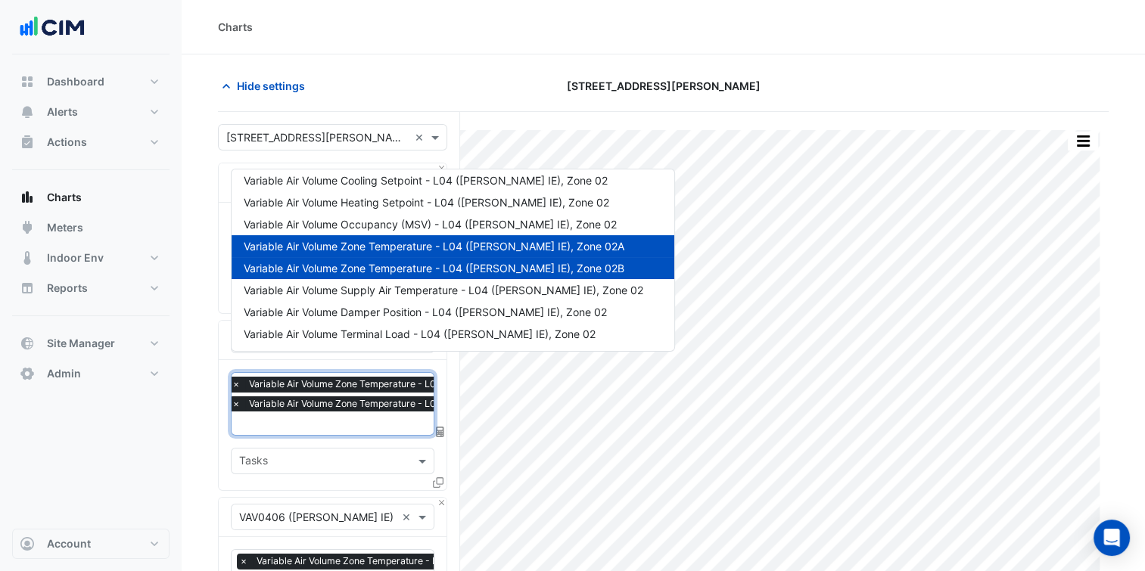
click at [493, 244] on span "Variable Air Volume Zone Temperature - L04 ([PERSON_NAME] IE), Zone 02A" at bounding box center [434, 246] width 381 height 13
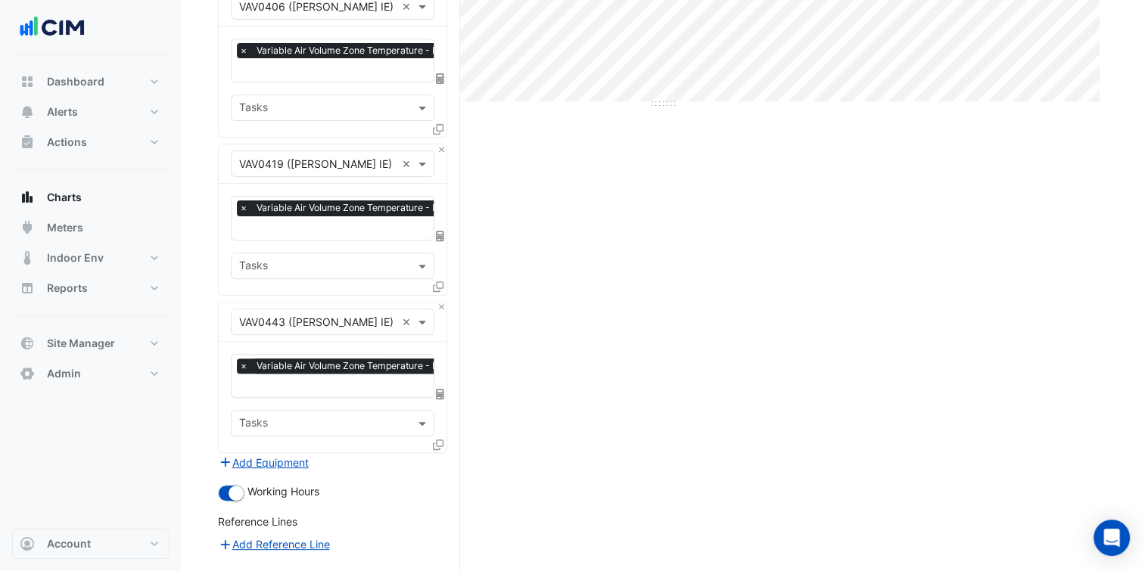
scroll to position [650, 0]
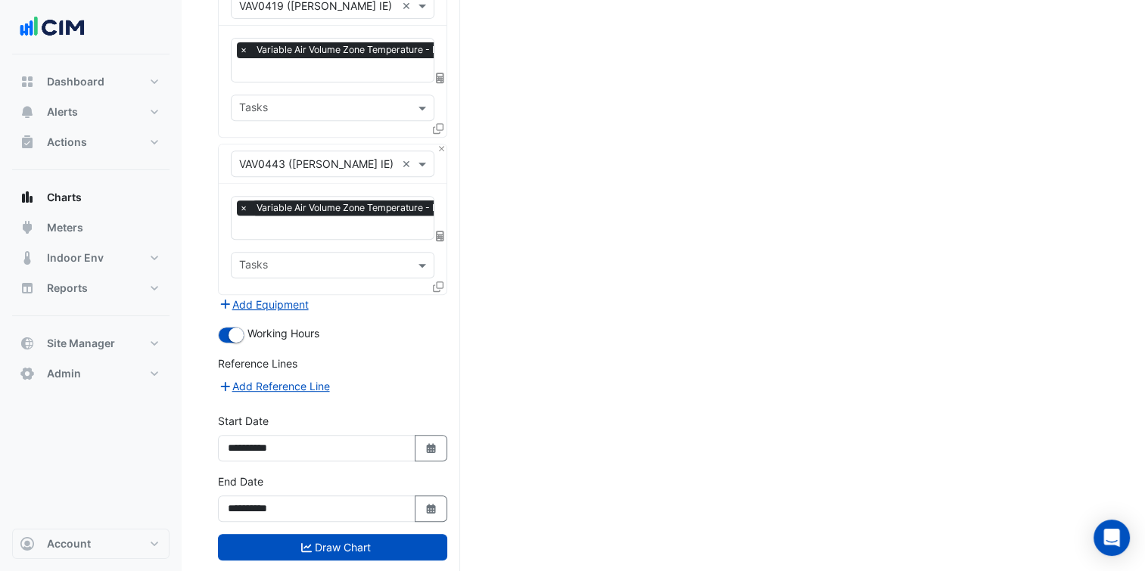
click at [288, 530] on form "× 530 Collins Street × × Weather × × Temperature (Celcius) × Tasks × VAV0402 (N…" at bounding box center [332, 32] width 229 height 1117
click at [294, 534] on button "Draw Chart" at bounding box center [332, 547] width 229 height 26
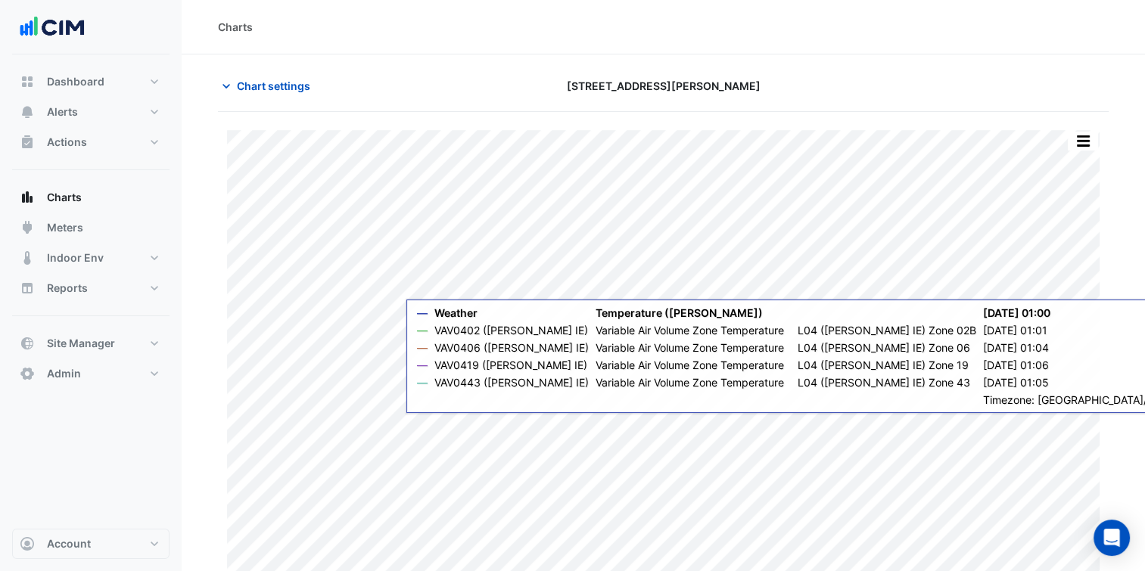
scroll to position [28, 0]
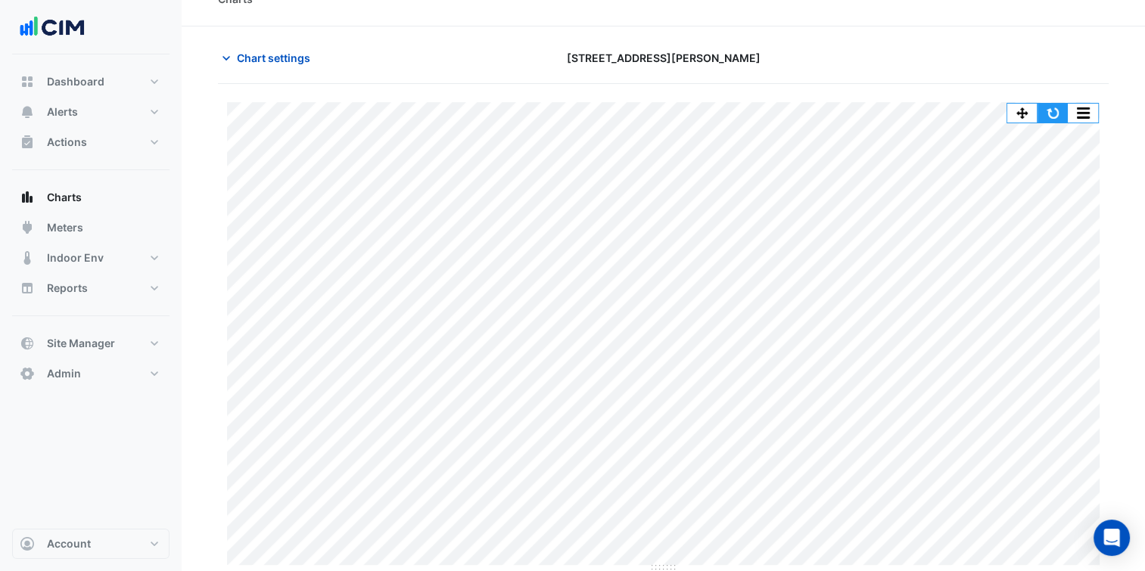
click at [1052, 118] on button "button" at bounding box center [1052, 113] width 30 height 19
click at [1077, 116] on button "button" at bounding box center [1083, 113] width 30 height 19
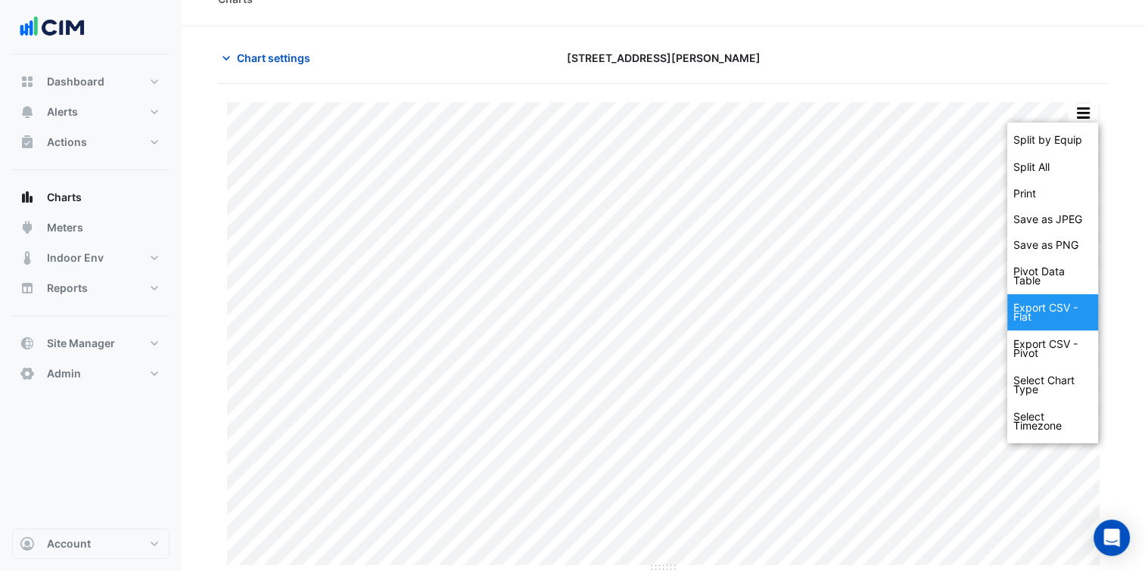
click at [1055, 318] on div "Export CSV - Flat" at bounding box center [1052, 312] width 91 height 36
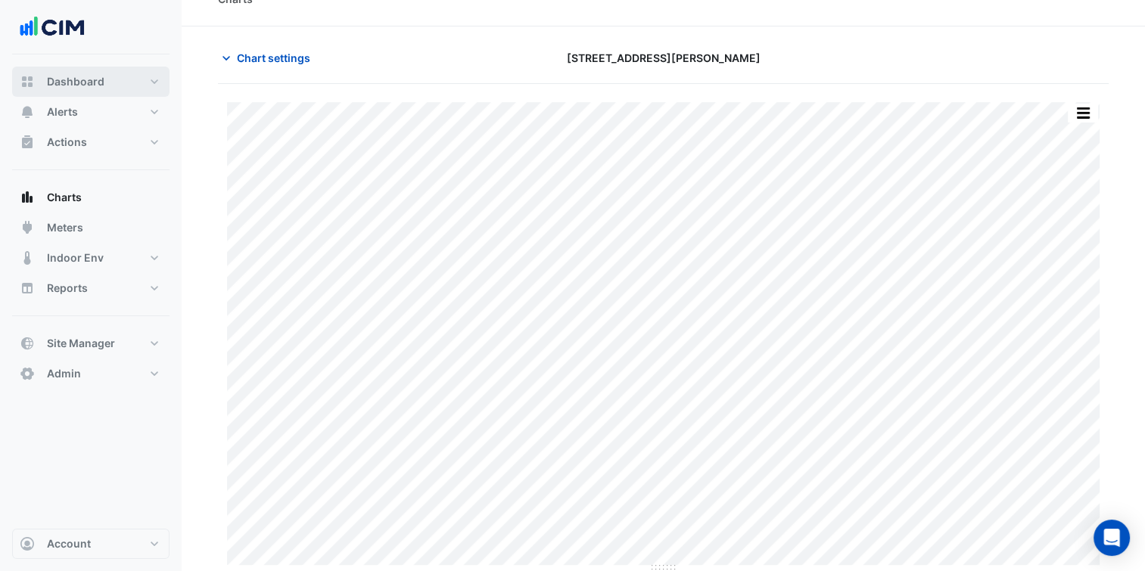
click at [134, 76] on button "Dashboard" at bounding box center [90, 82] width 157 height 30
select select "***"
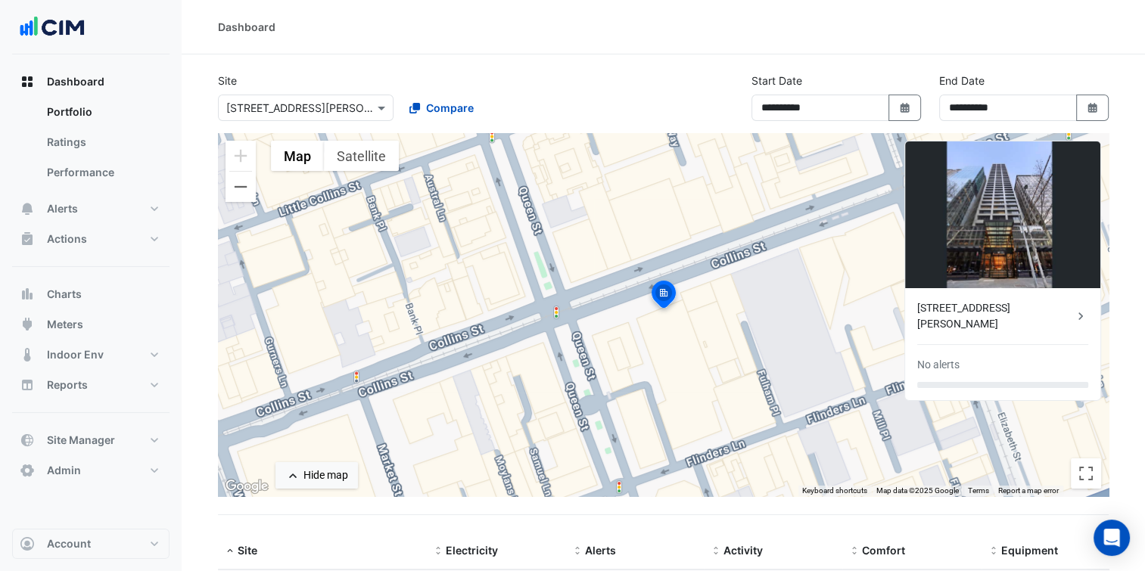
click at [253, 101] on input "text" at bounding box center [290, 109] width 129 height 16
type input "*****"
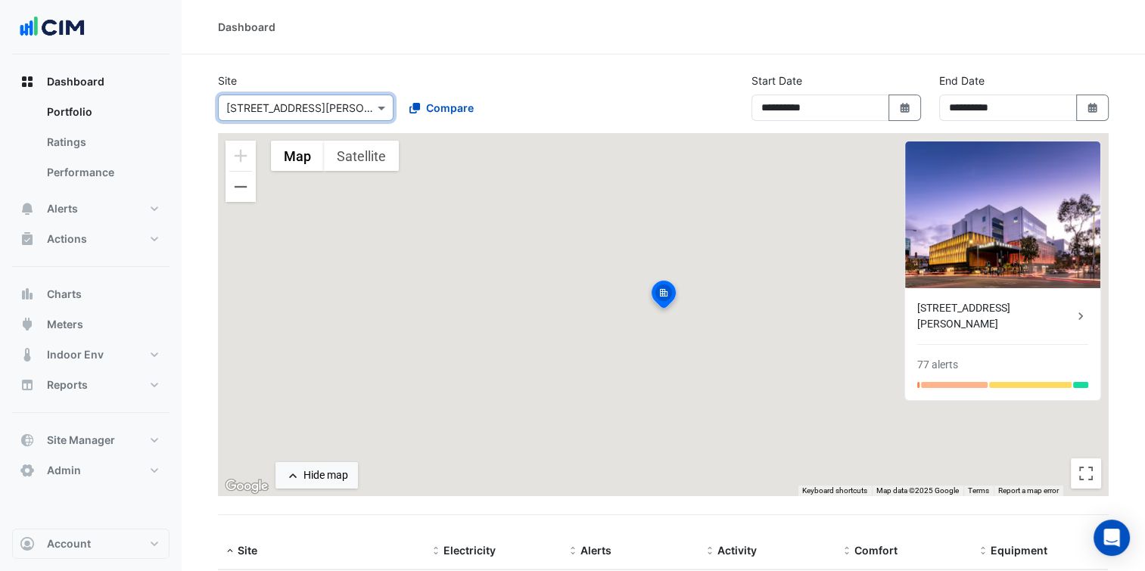
click at [411, 83] on div "Site × 45 Francis Street Compare" at bounding box center [396, 97] width 375 height 48
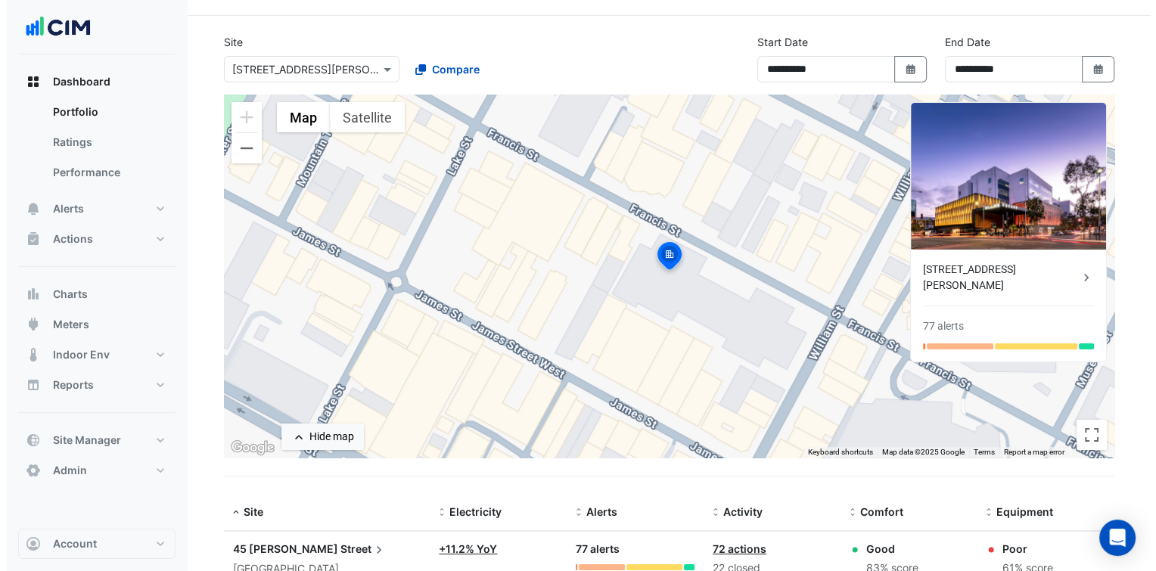
scroll to position [94, 0]
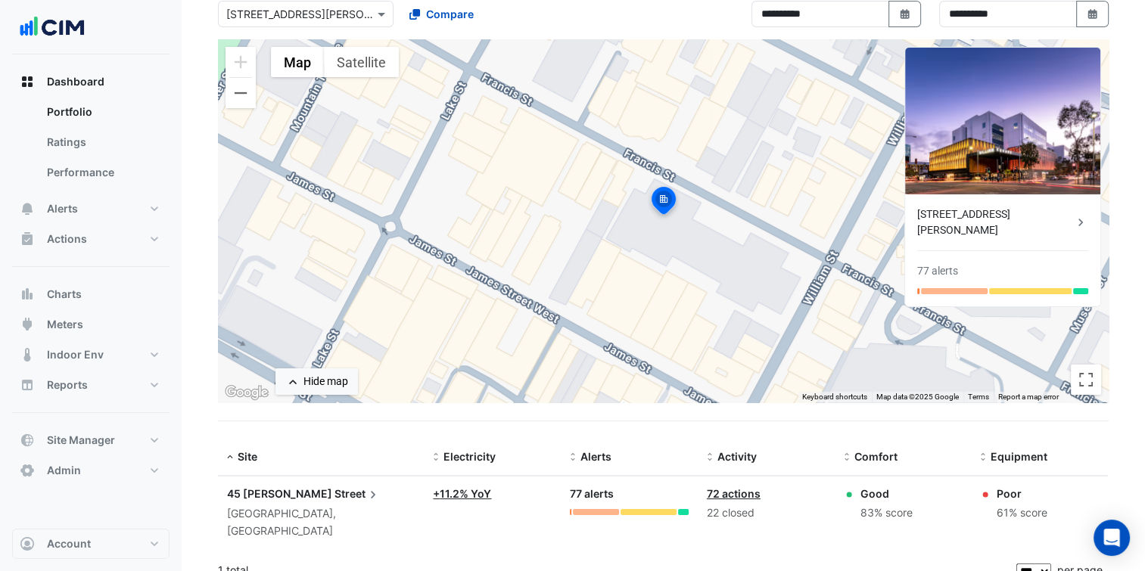
click at [272, 487] on span "45 Francis" at bounding box center [279, 493] width 105 height 13
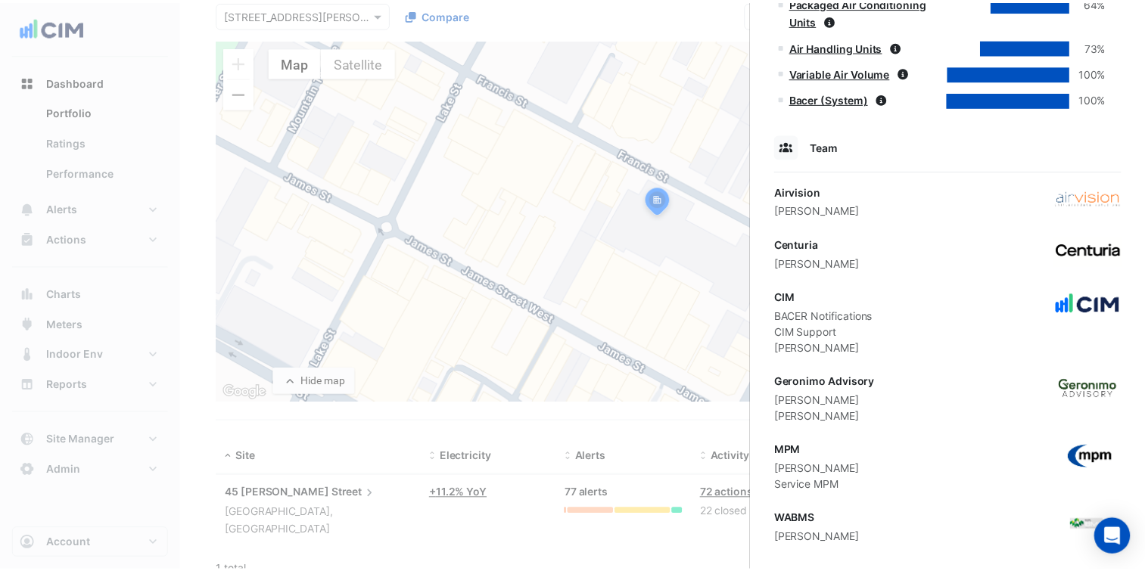
scroll to position [927, 0]
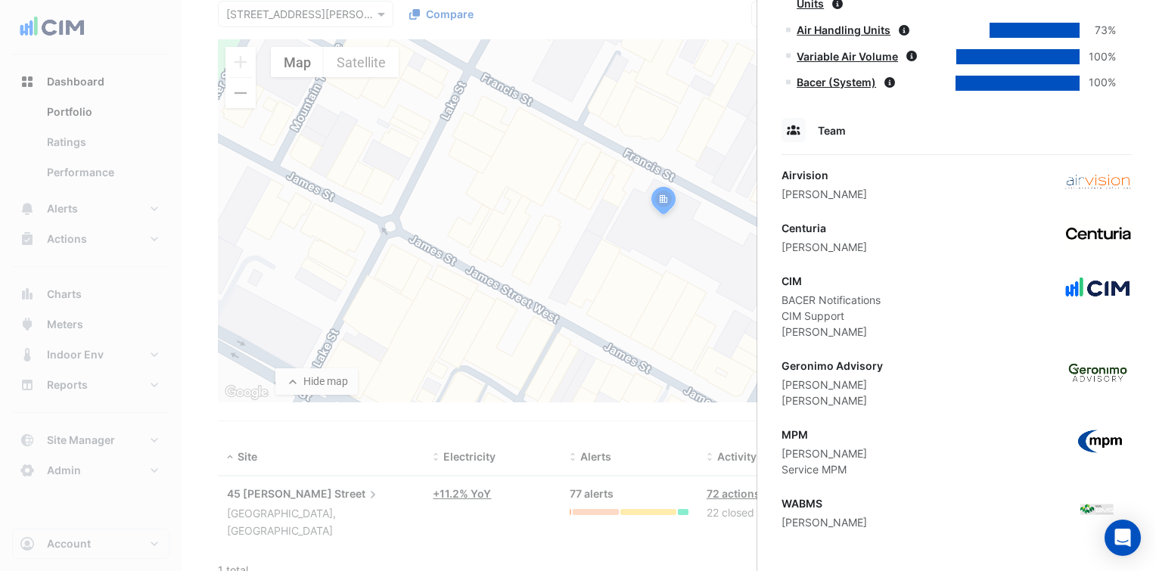
click at [380, 38] on ngb-offcanvas-backdrop at bounding box center [578, 285] width 1156 height 571
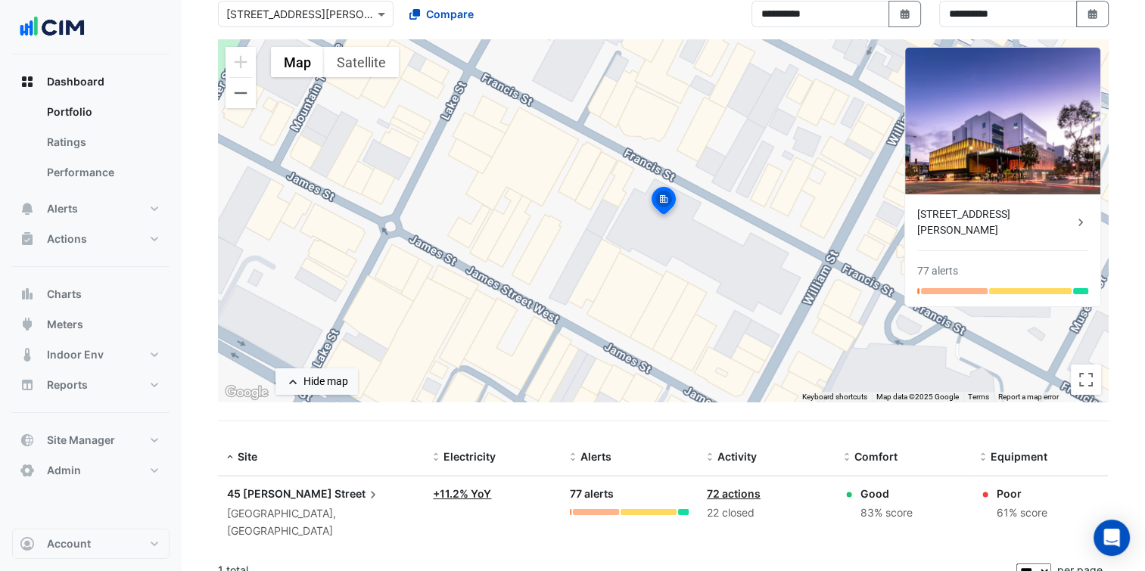
click at [343, 23] on div "× 45 Francis Street" at bounding box center [306, 14] width 176 height 26
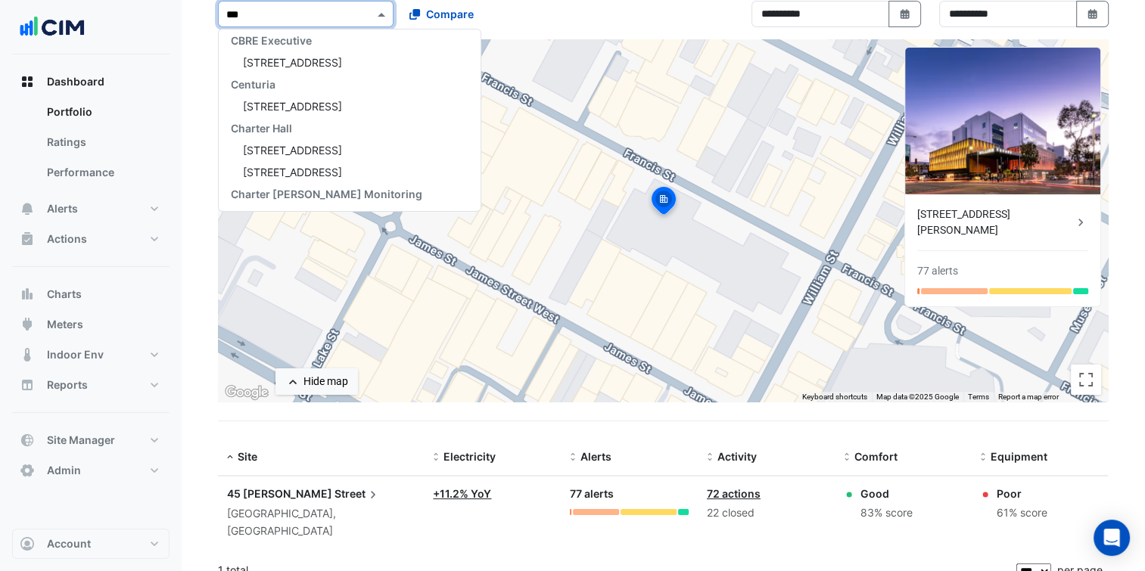
scroll to position [50, 0]
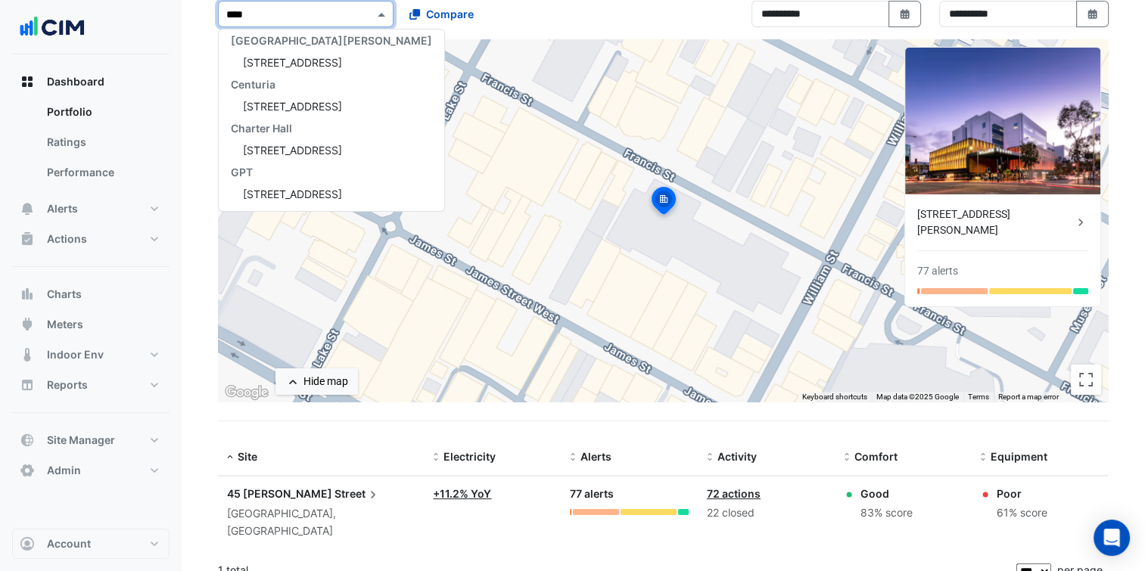
type input "*****"
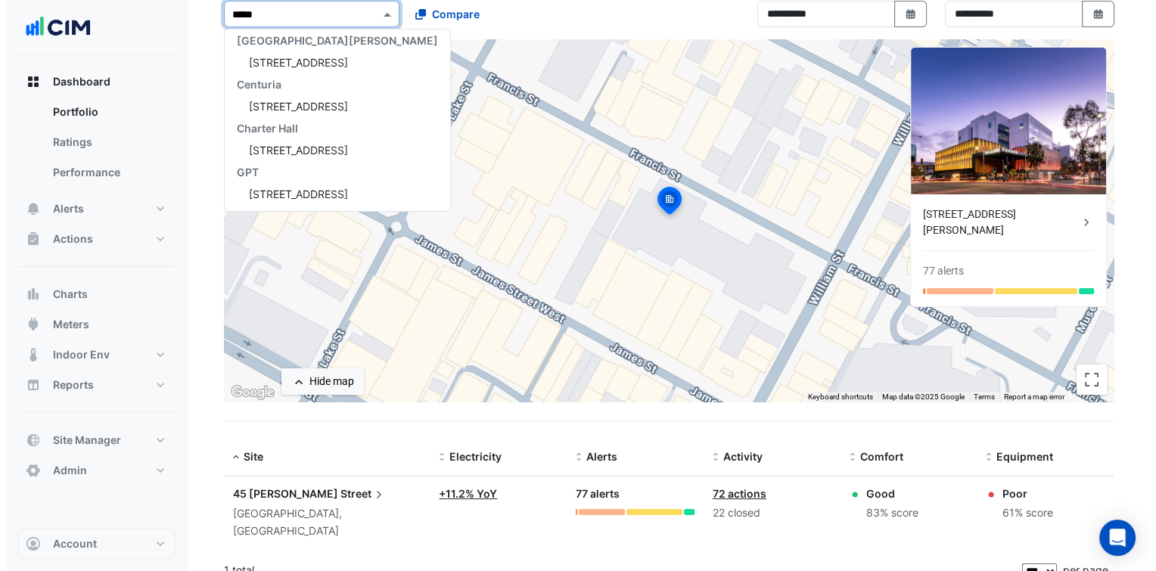
scroll to position [0, 0]
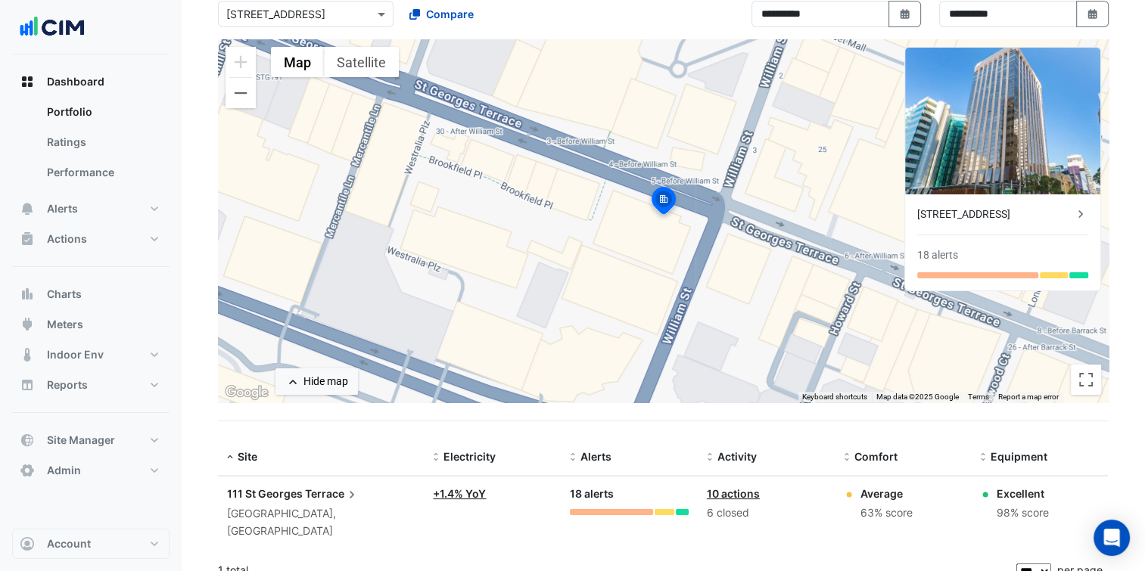
click at [277, 487] on span "111 St Georges" at bounding box center [265, 493] width 76 height 13
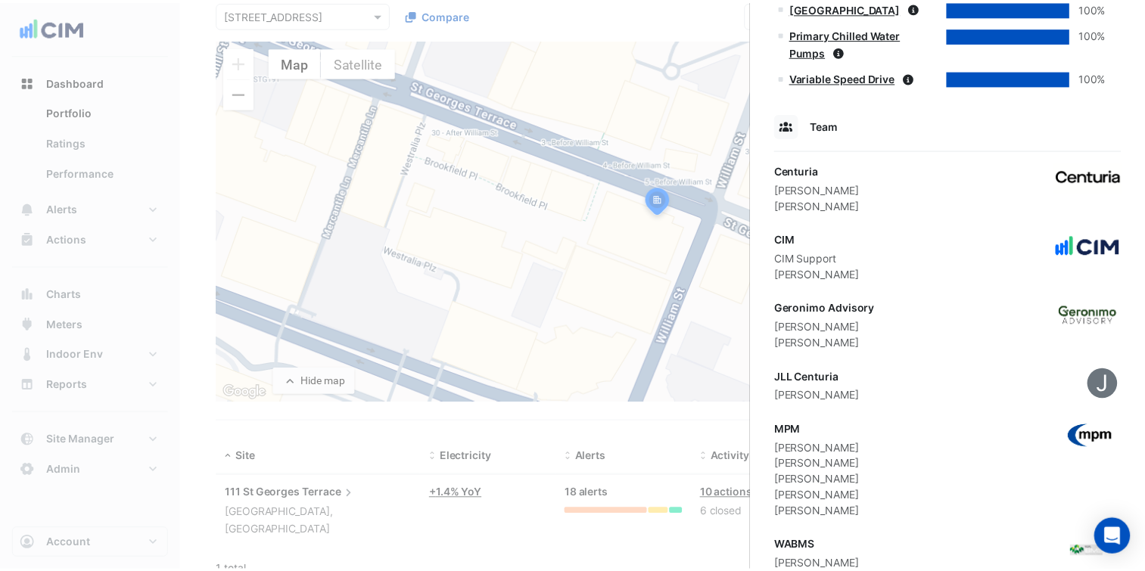
scroll to position [1253, 0]
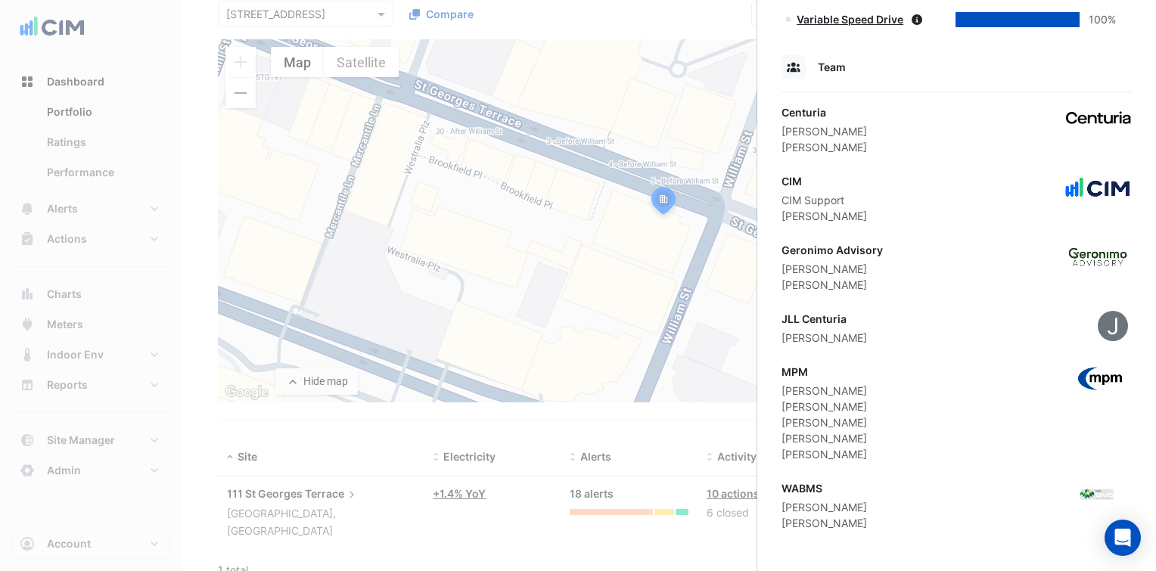
click at [418, 154] on ngb-offcanvas-backdrop at bounding box center [578, 285] width 1156 height 571
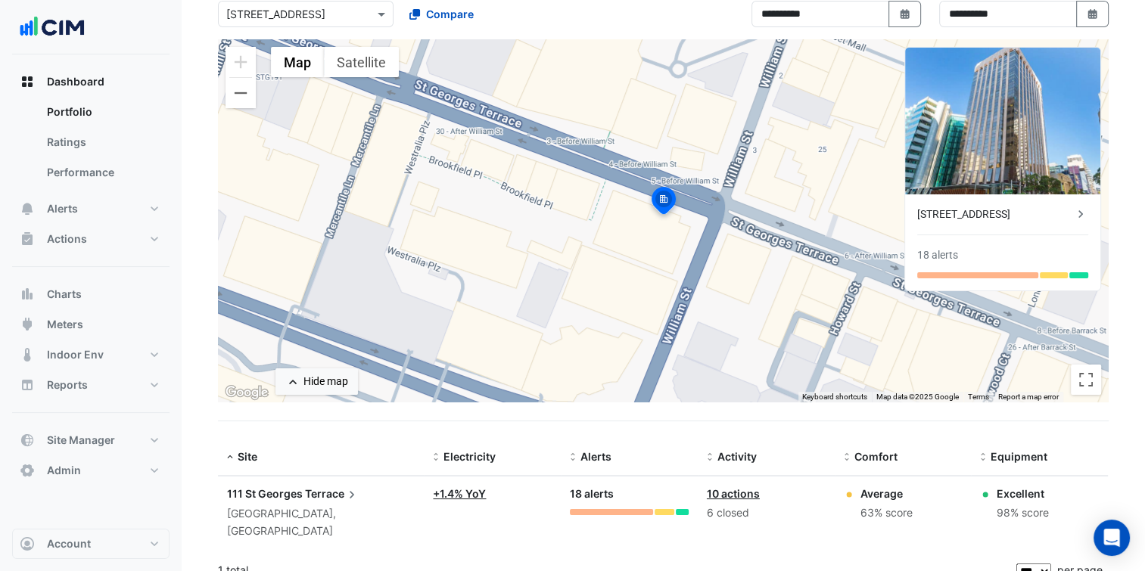
click at [338, 24] on div "**********" at bounding box center [663, 9] width 909 height 61
click at [337, 19] on input "text" at bounding box center [290, 15] width 129 height 16
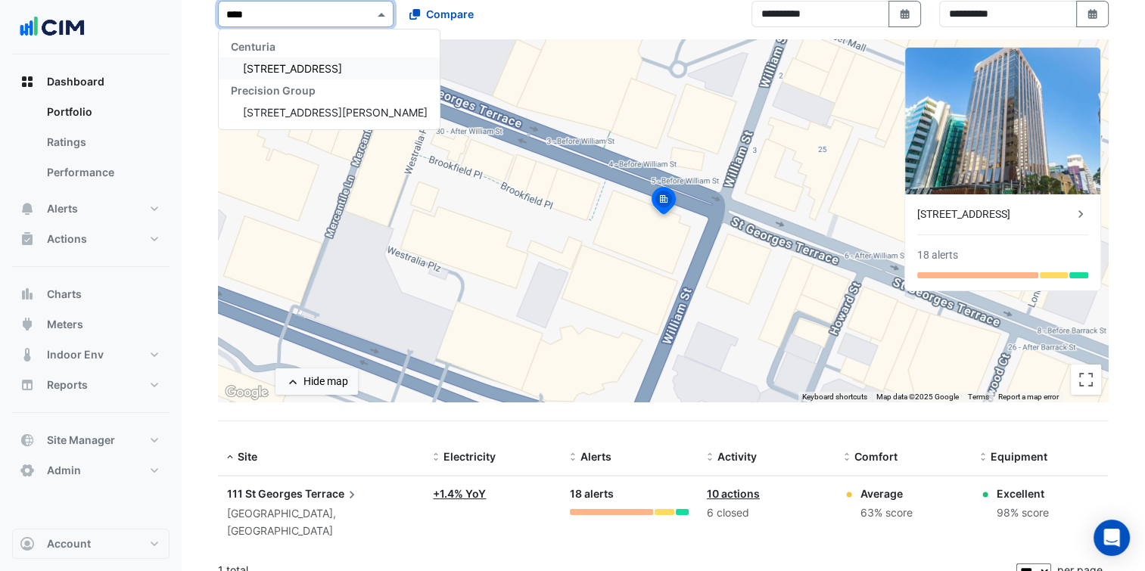
type input "*****"
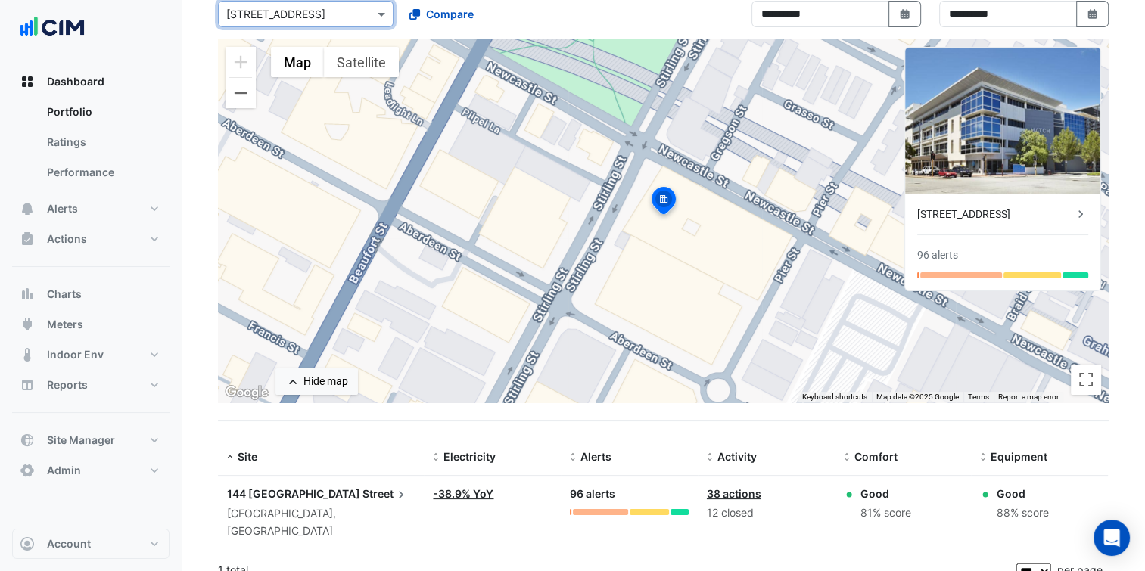
click at [362, 487] on span "Street" at bounding box center [385, 494] width 46 height 17
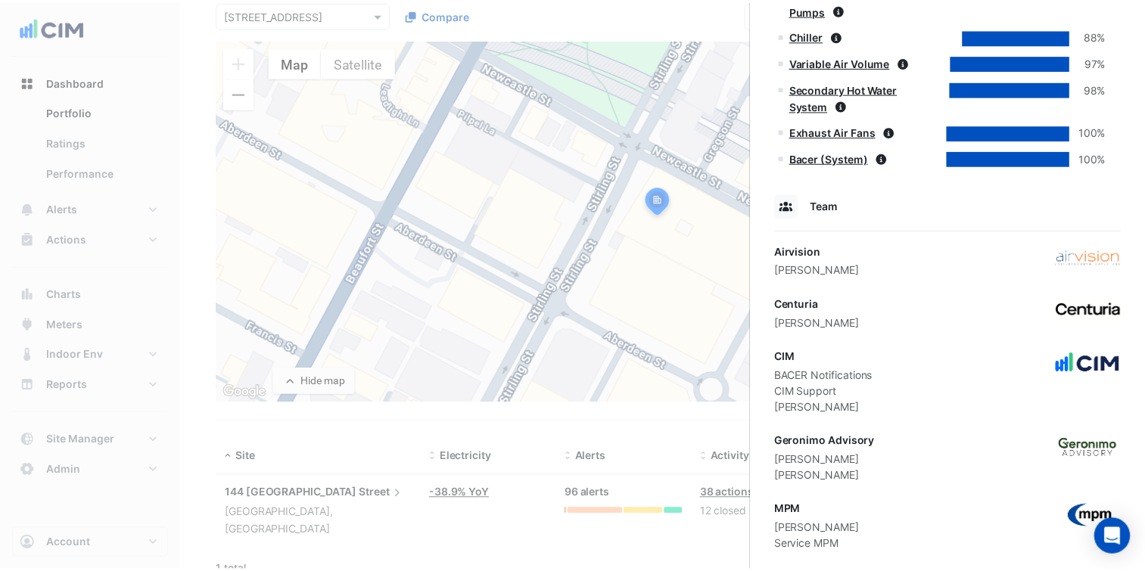
scroll to position [935, 0]
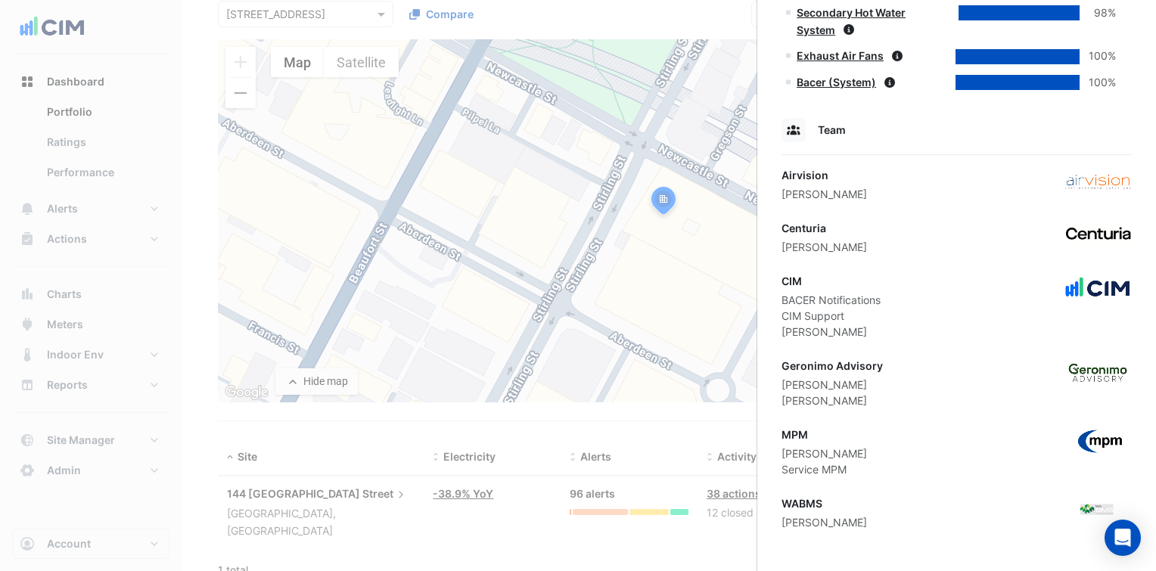
click at [318, 20] on ngb-offcanvas-backdrop at bounding box center [578, 285] width 1156 height 571
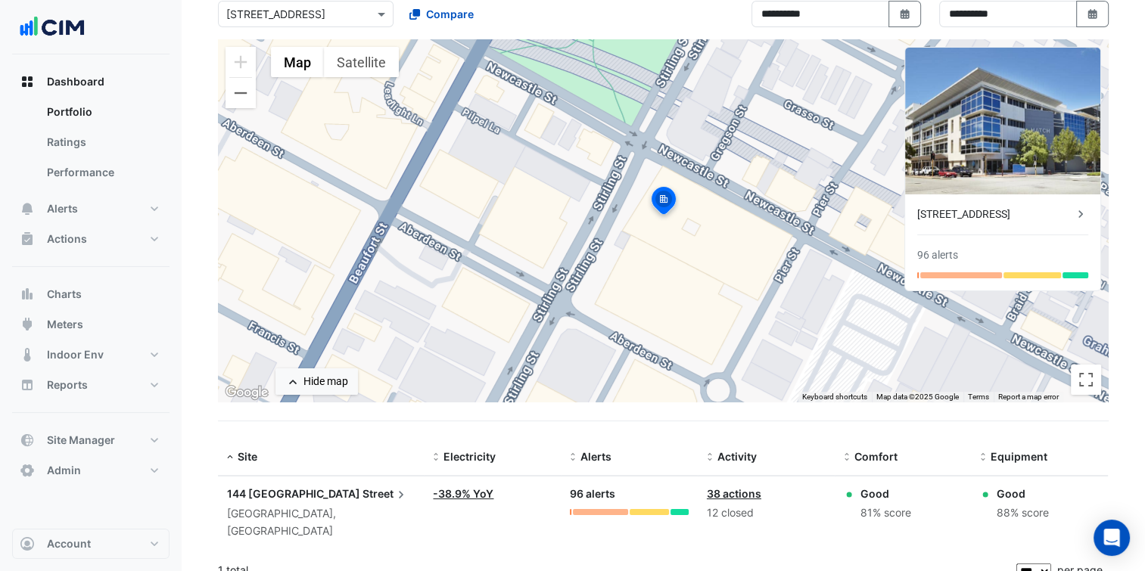
click at [330, 16] on input "text" at bounding box center [290, 15] width 129 height 16
type input "******"
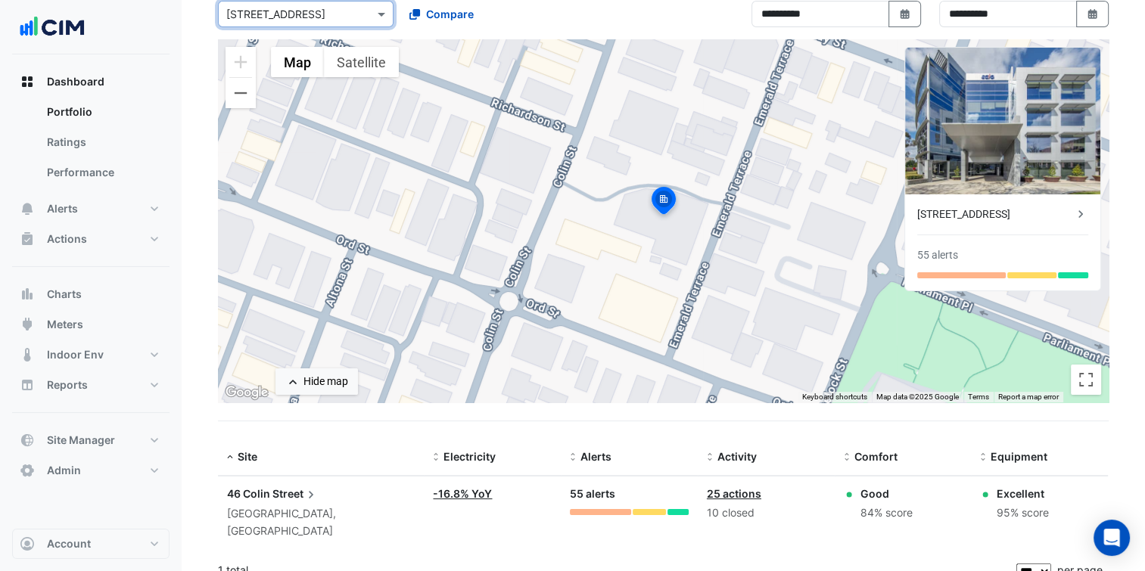
click at [296, 496] on span "Street" at bounding box center [295, 494] width 46 height 17
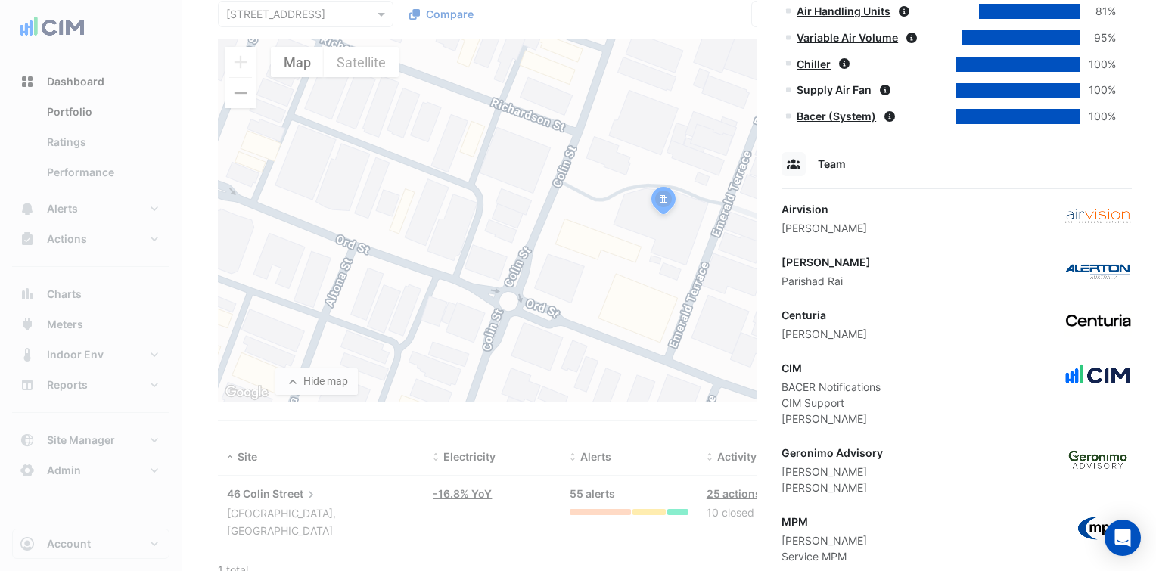
scroll to position [857, 0]
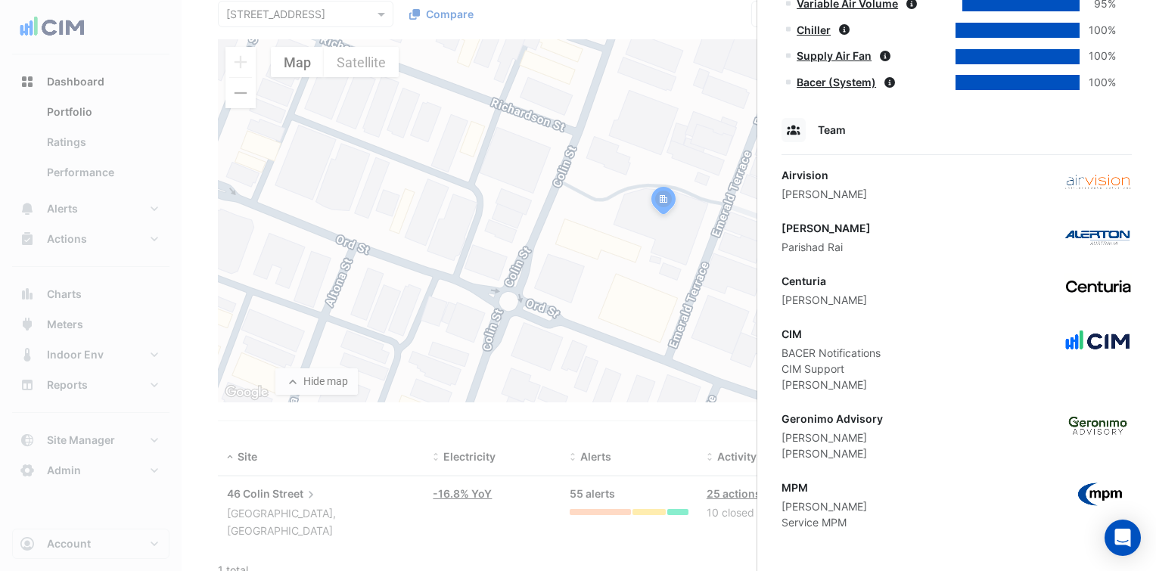
click at [890, 244] on div "Alerton Parishad Rai" at bounding box center [957, 237] width 350 height 35
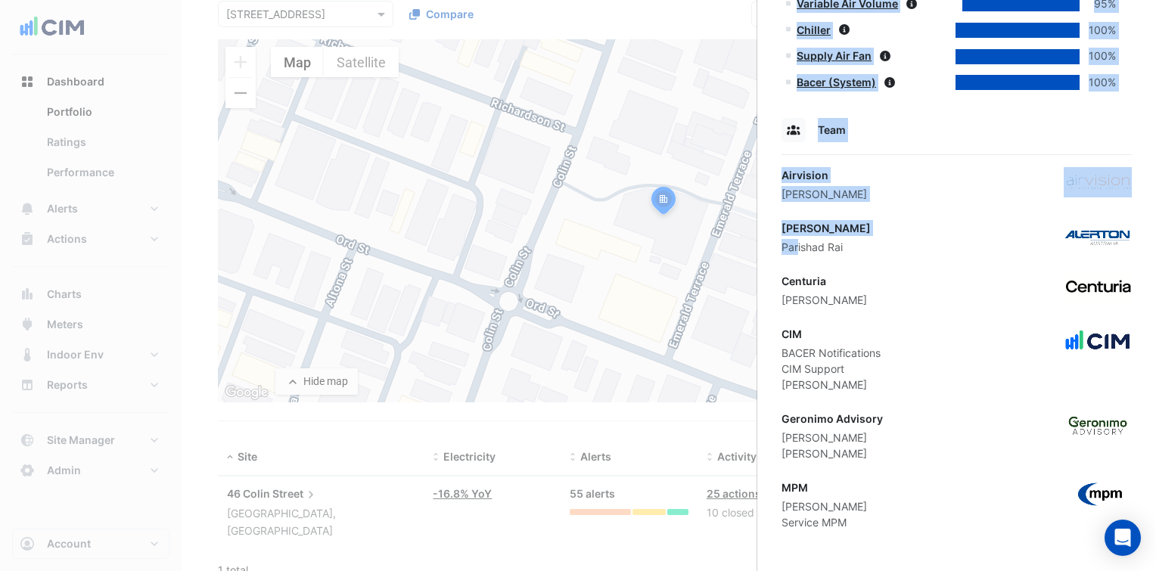
drag, startPoint x: 844, startPoint y: 252, endPoint x: 799, endPoint y: 250, distance: 44.7
click at [799, 250] on div "Parishad Rai" at bounding box center [826, 247] width 89 height 16
click at [788, 246] on div "Parishad Rai" at bounding box center [826, 247] width 89 height 16
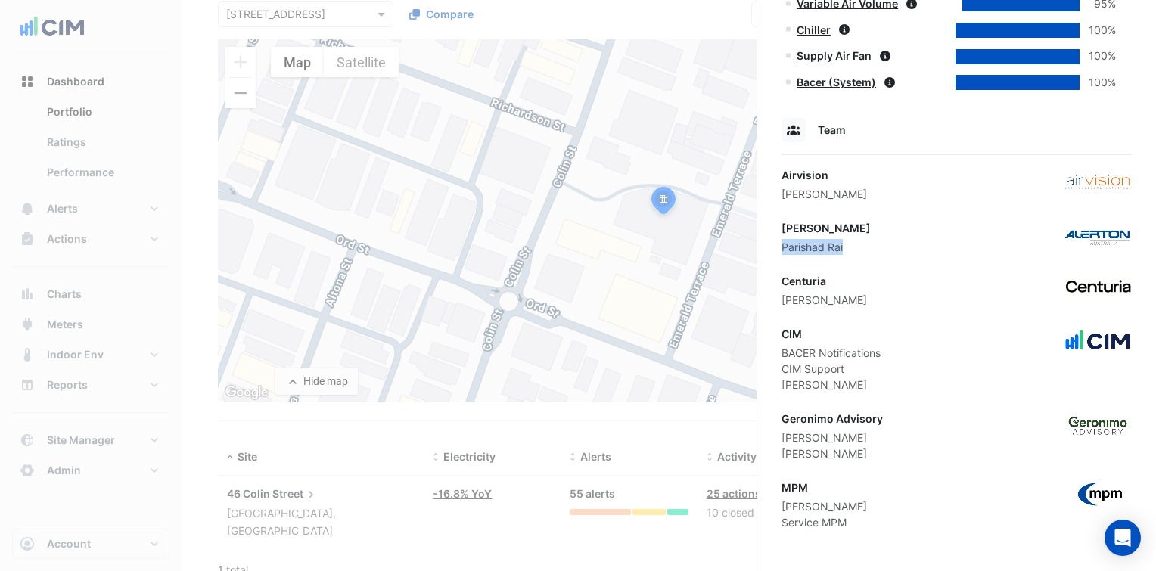
drag, startPoint x: 784, startPoint y: 247, endPoint x: 844, endPoint y: 251, distance: 60.7
click at [844, 251] on div "Alerton Parishad Rai" at bounding box center [957, 237] width 350 height 35
drag, startPoint x: 844, startPoint y: 251, endPoint x: 836, endPoint y: 247, distance: 9.1
copy div "Parishad Rai"
